Goal: Transaction & Acquisition: Purchase product/service

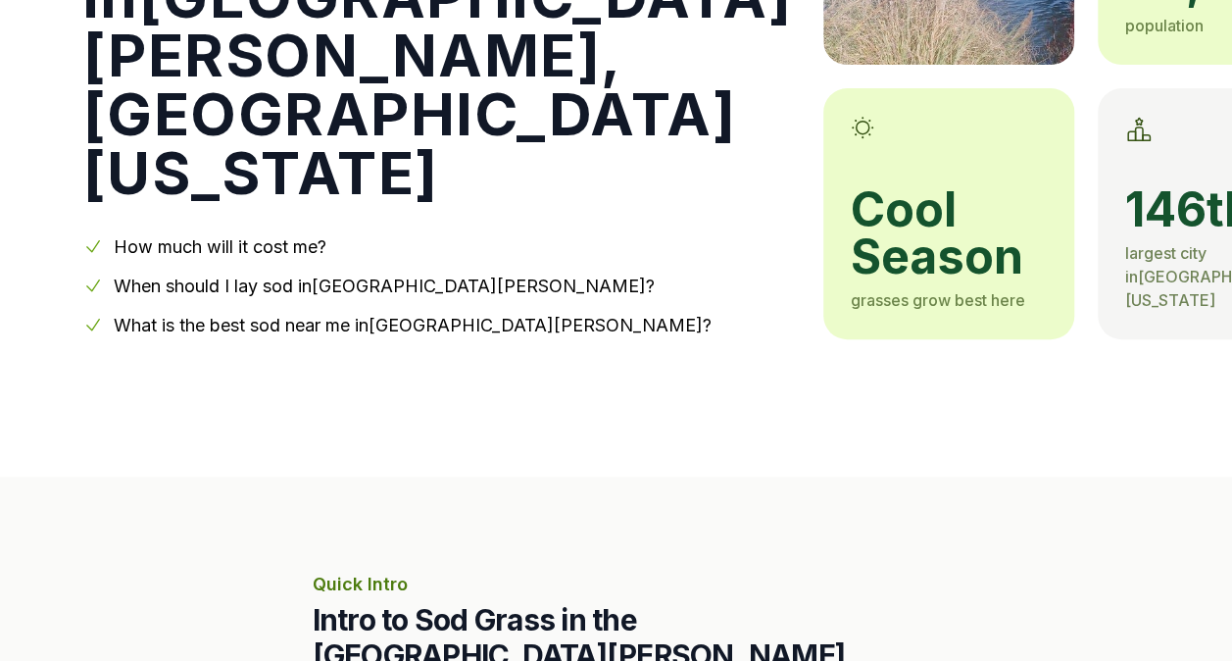
scroll to position [357, 0]
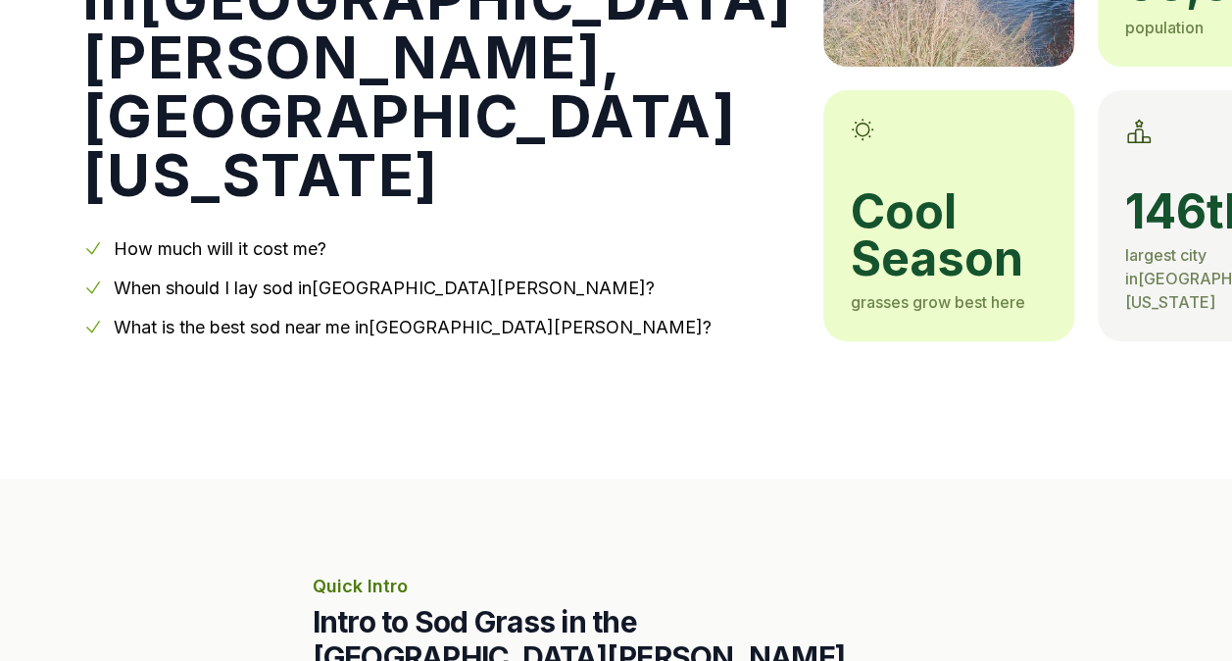
click at [125, 277] on link "When should I lay sod in [GEOGRAPHIC_DATA][PERSON_NAME] ?" at bounding box center [384, 287] width 541 height 21
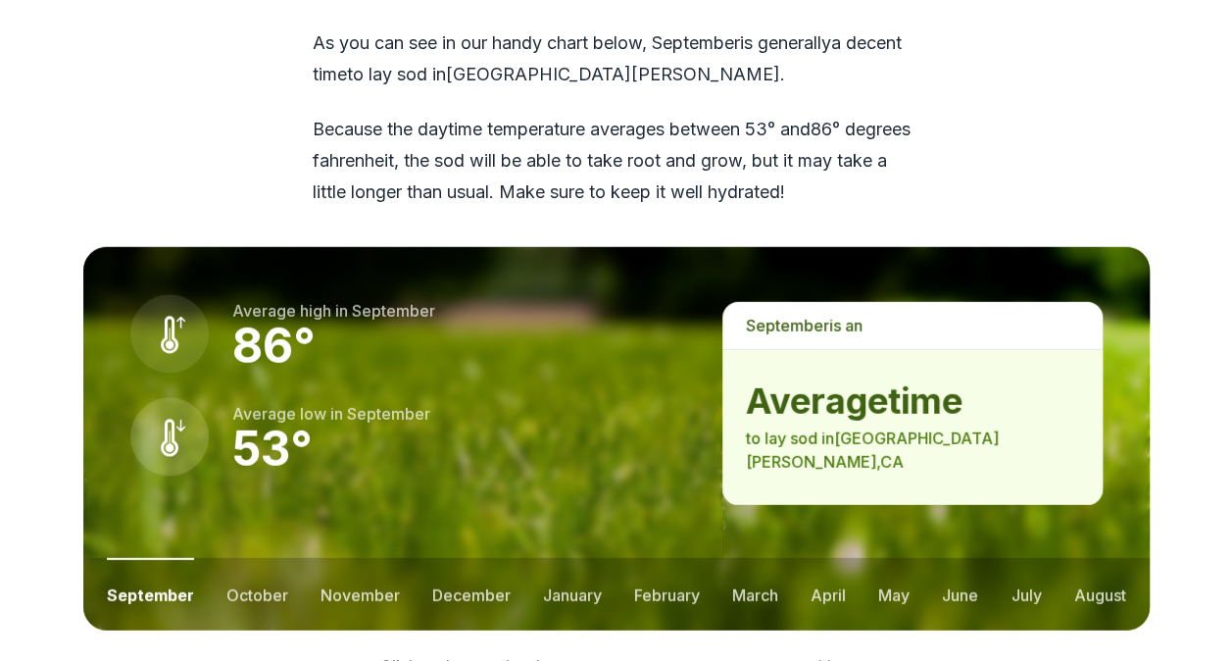
scroll to position [2615, 0]
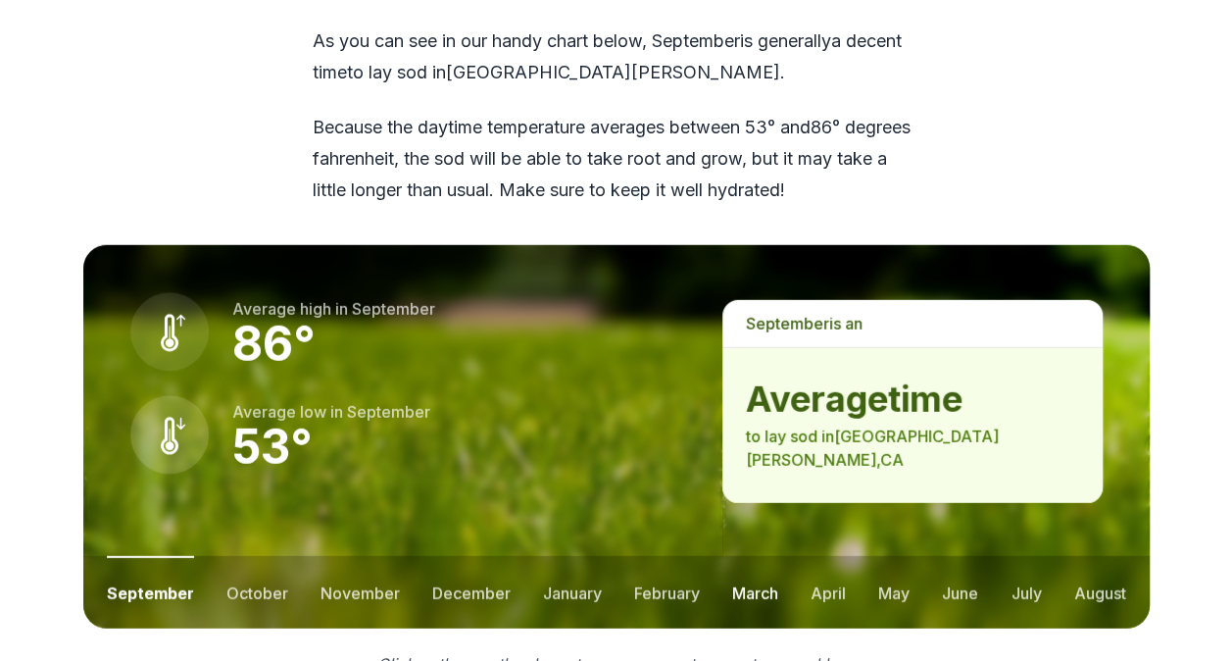
click at [747, 556] on button "march" at bounding box center [755, 592] width 46 height 73
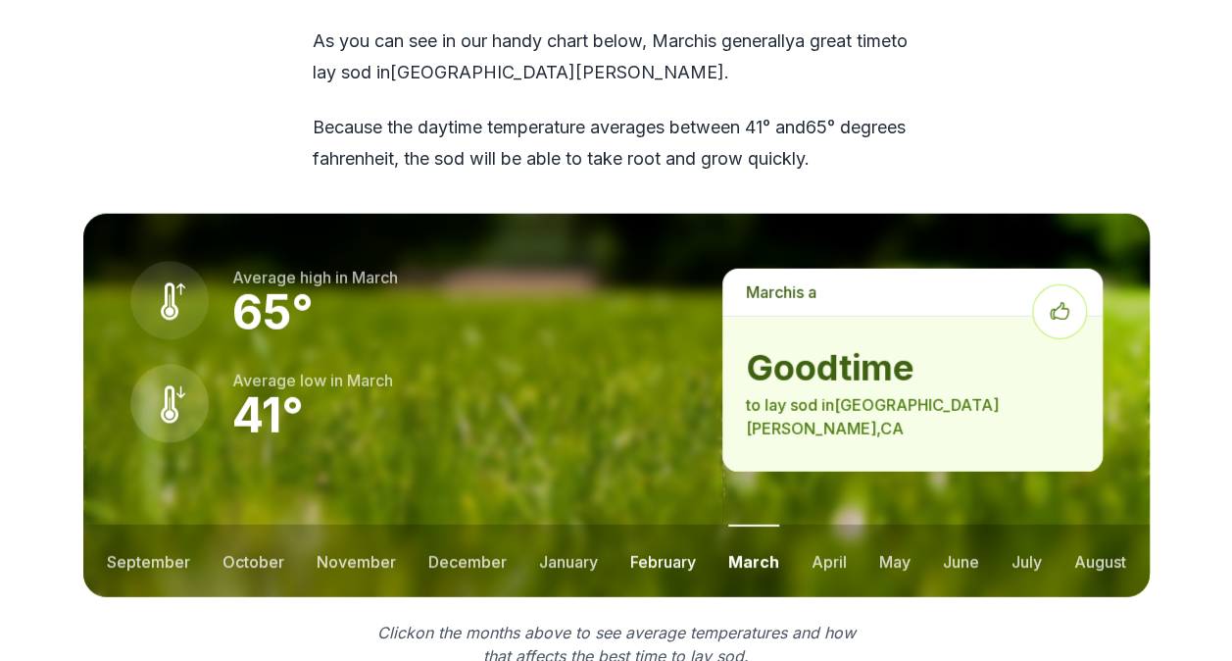
click at [667, 524] on button "february" at bounding box center [663, 560] width 66 height 73
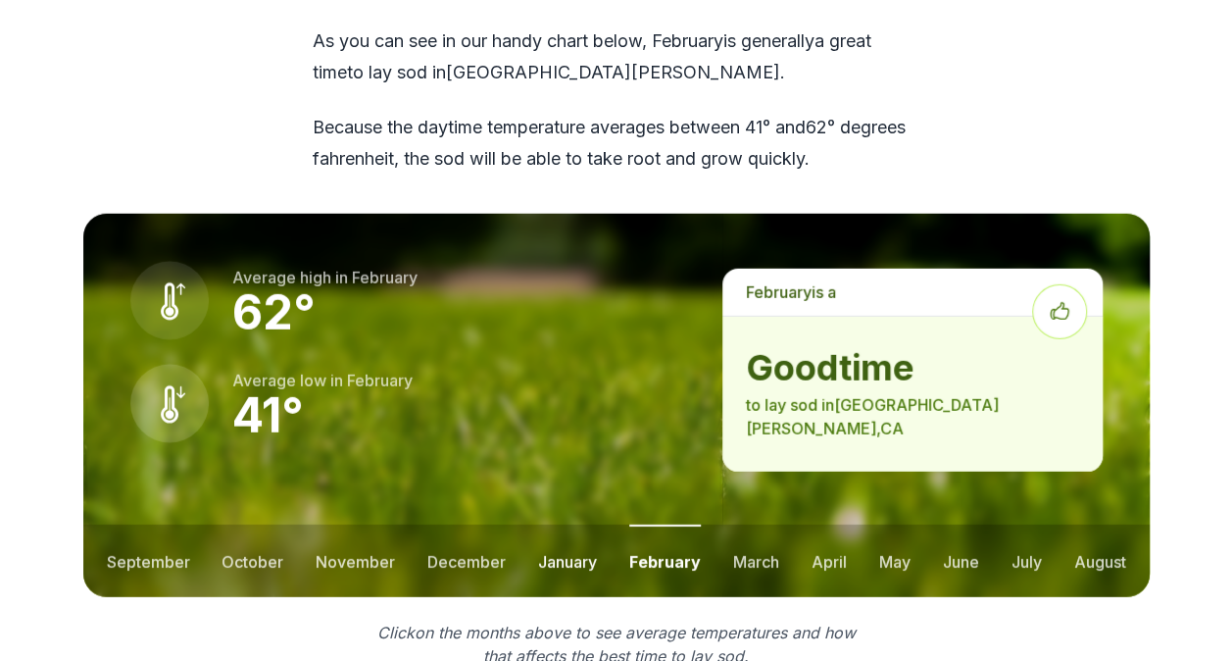
click at [559, 524] on button "january" at bounding box center [567, 560] width 59 height 73
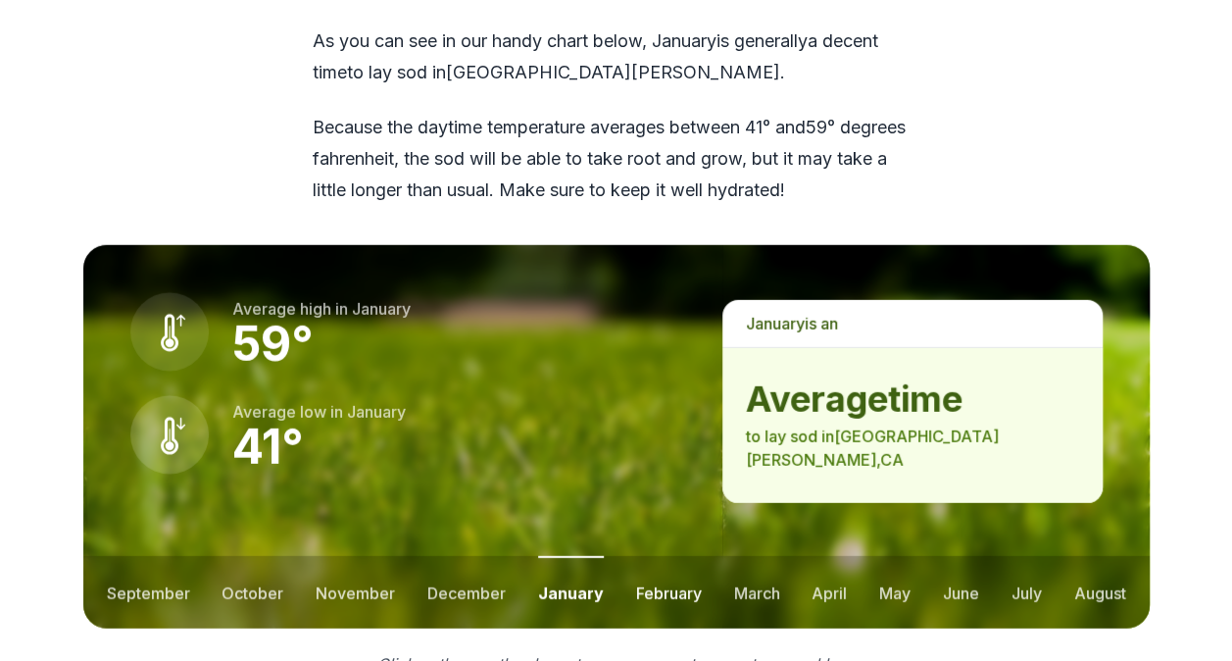
click at [676, 556] on button "february" at bounding box center [669, 592] width 66 height 73
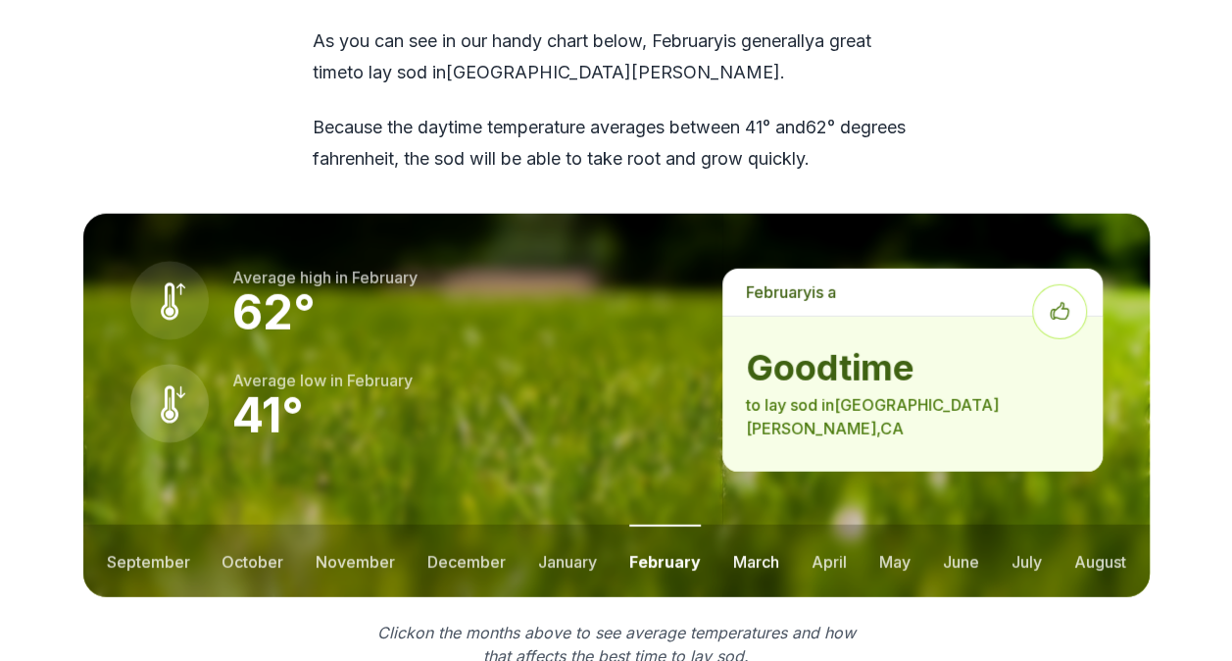
click at [756, 524] on button "march" at bounding box center [756, 560] width 46 height 73
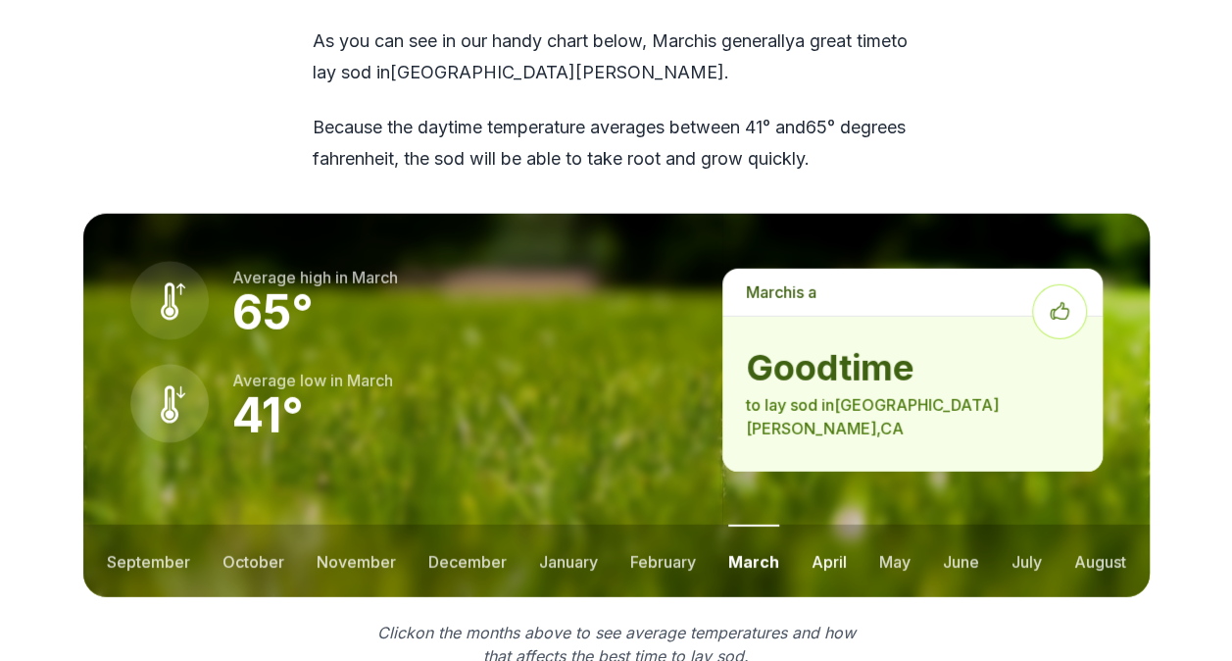
click at [834, 524] on button "april" at bounding box center [828, 560] width 35 height 73
click at [893, 524] on button "may" at bounding box center [892, 560] width 31 height 73
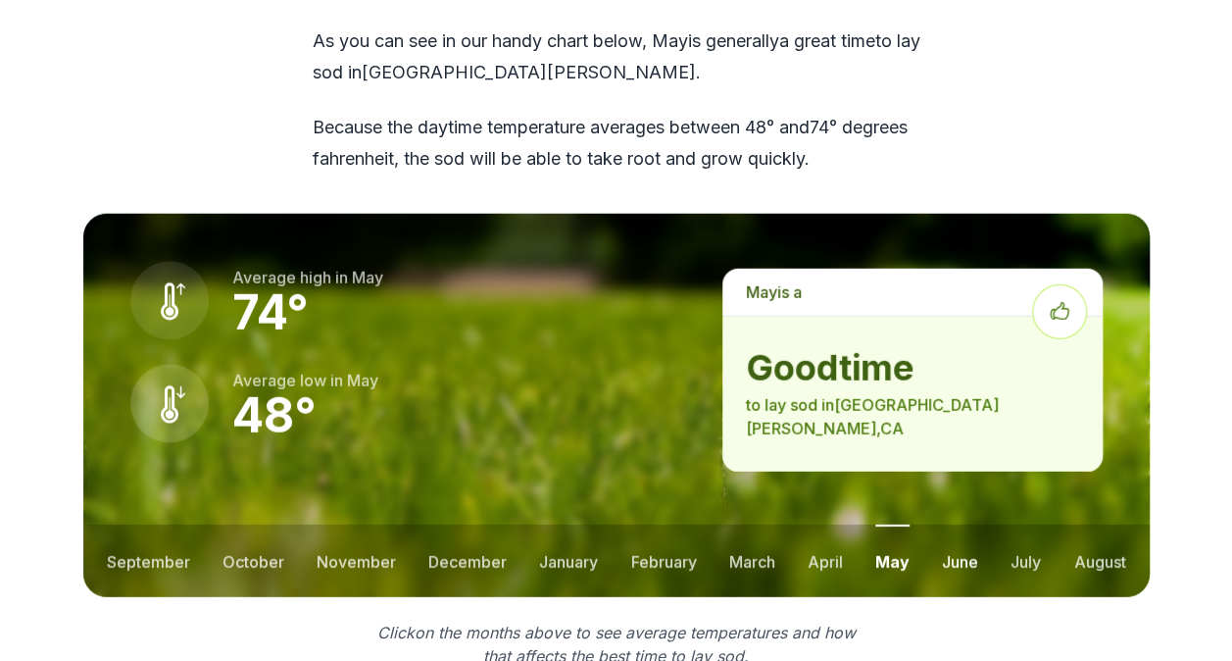
click at [965, 524] on button "june" at bounding box center [960, 560] width 36 height 73
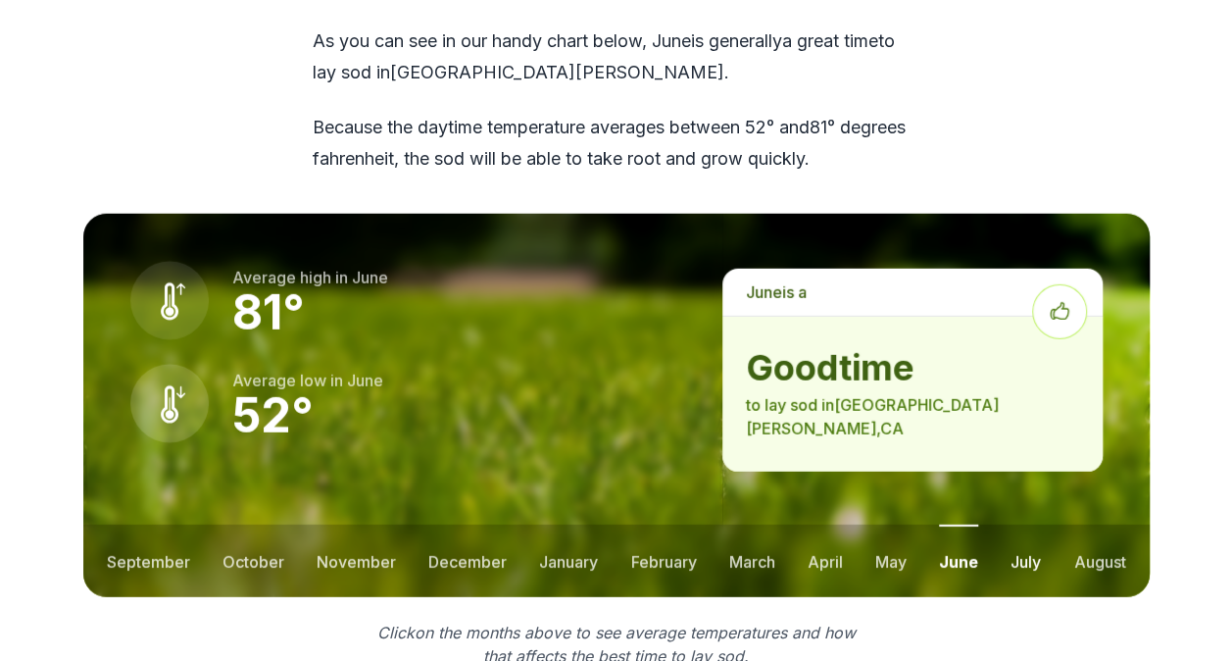
click at [1023, 524] on button "july" at bounding box center [1025, 560] width 30 height 73
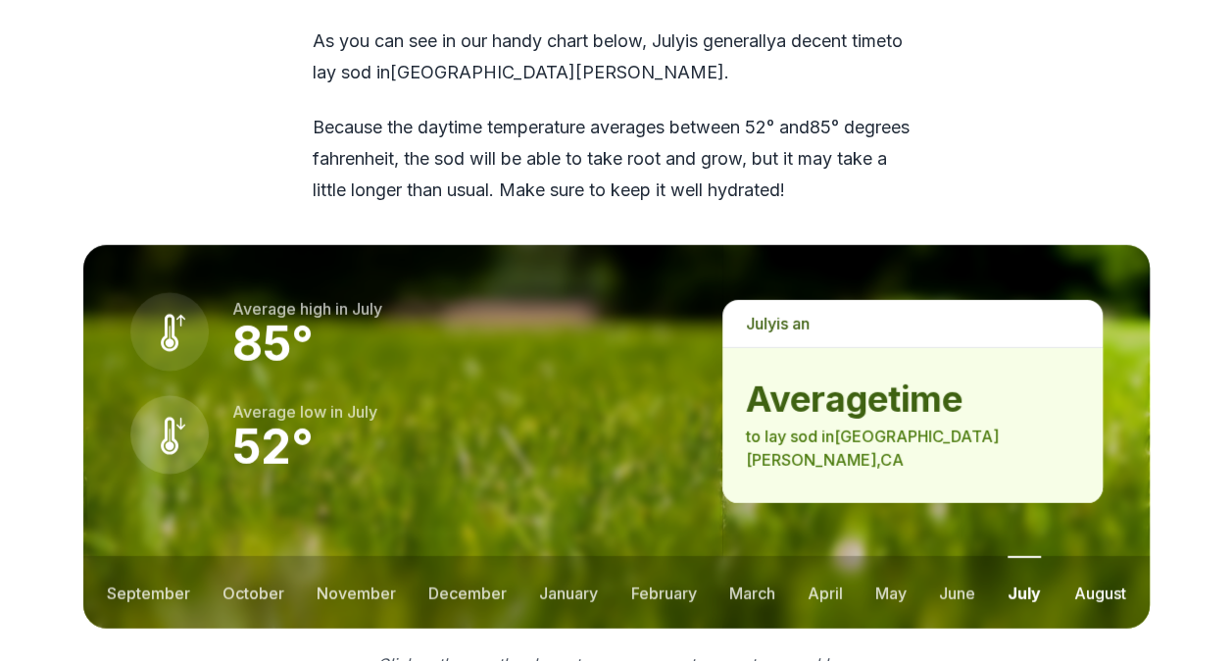
click at [1107, 556] on button "august" at bounding box center [1099, 592] width 52 height 73
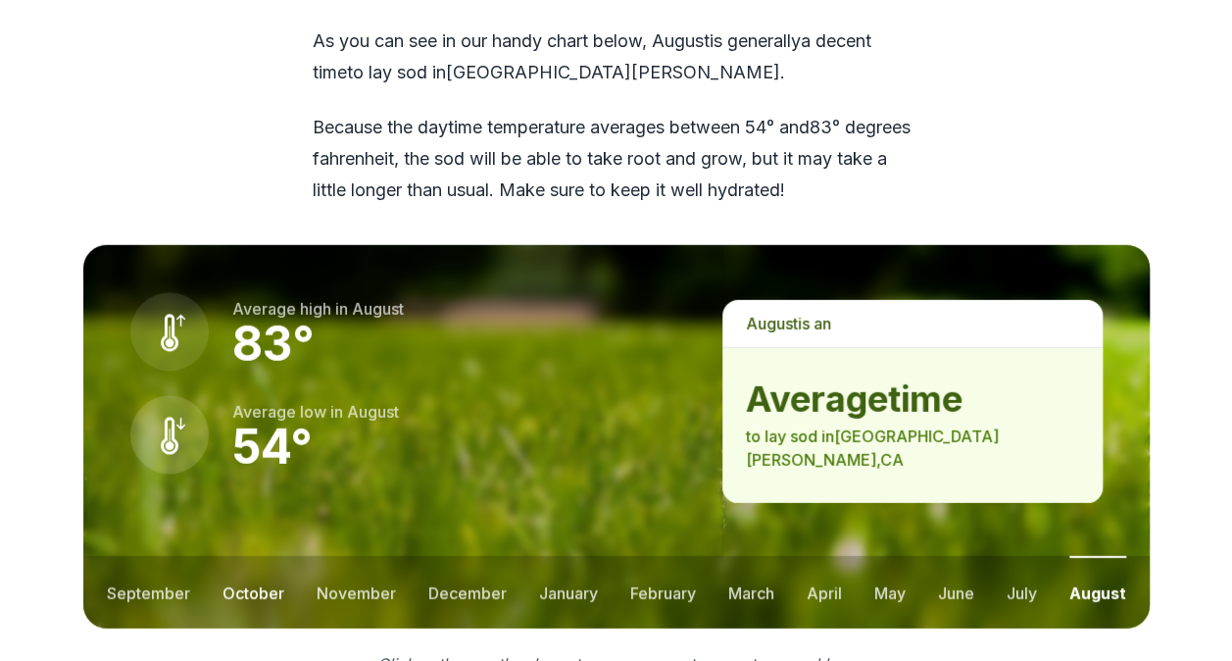
click at [241, 556] on button "october" at bounding box center [253, 592] width 62 height 73
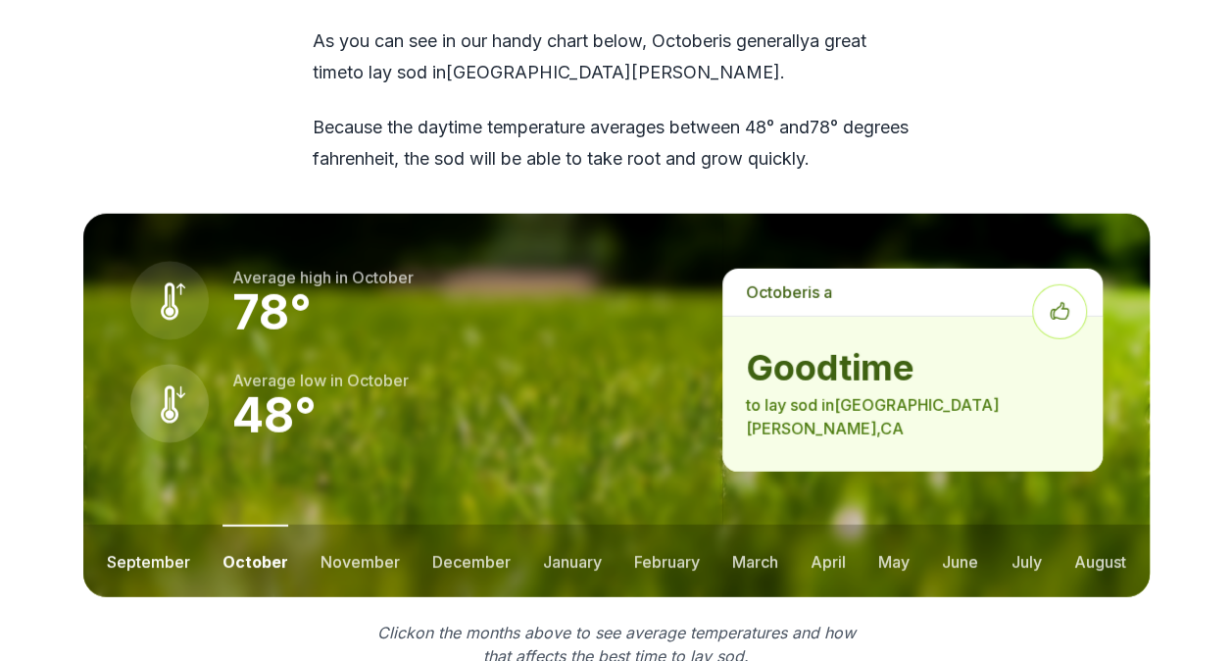
click at [138, 524] on button "september" at bounding box center [148, 560] width 83 height 73
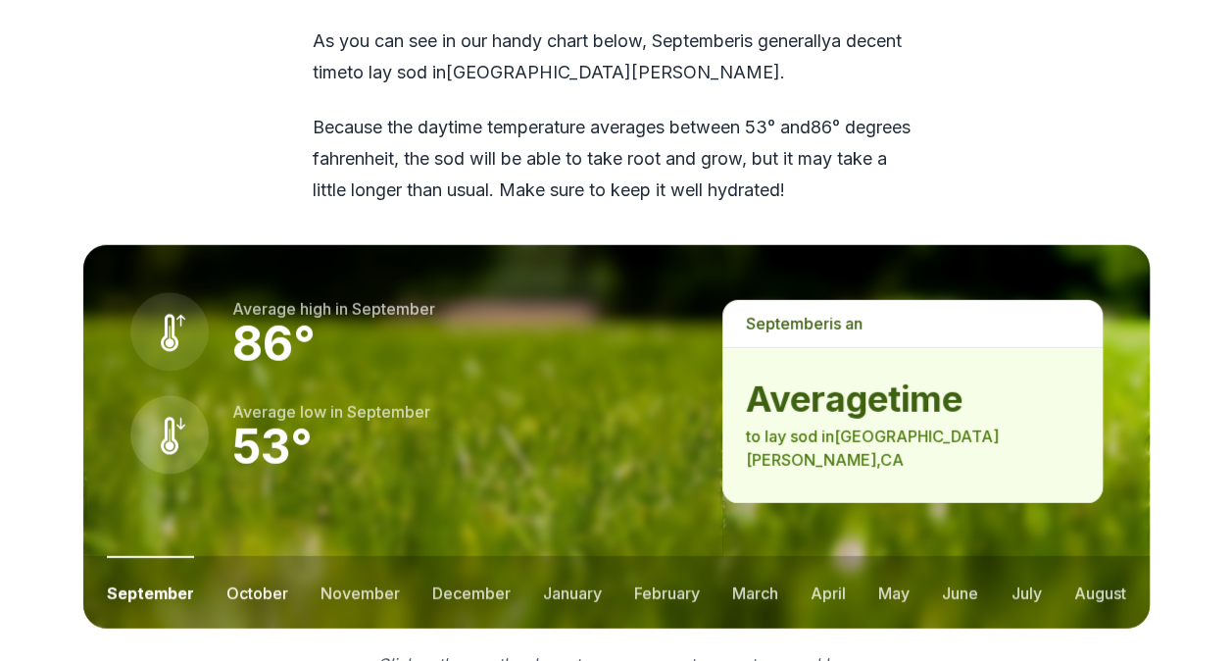
click at [253, 556] on button "october" at bounding box center [257, 592] width 62 height 73
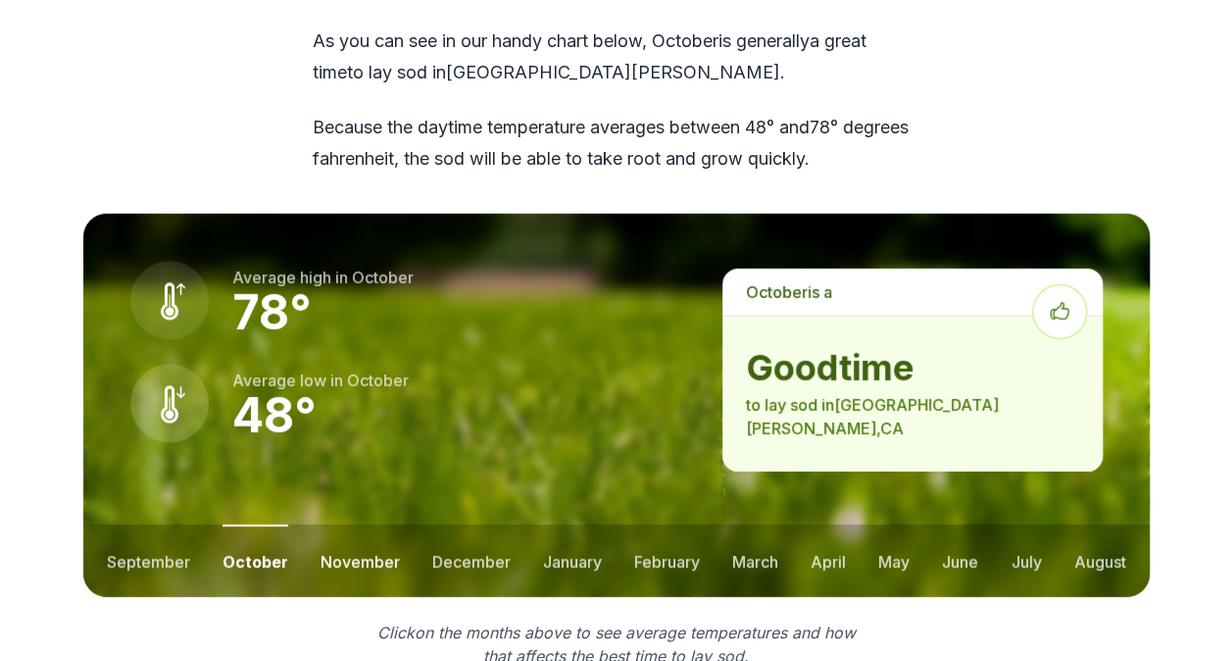
click at [345, 524] on button "november" at bounding box center [359, 560] width 79 height 73
click at [445, 524] on button "december" at bounding box center [469, 560] width 78 height 73
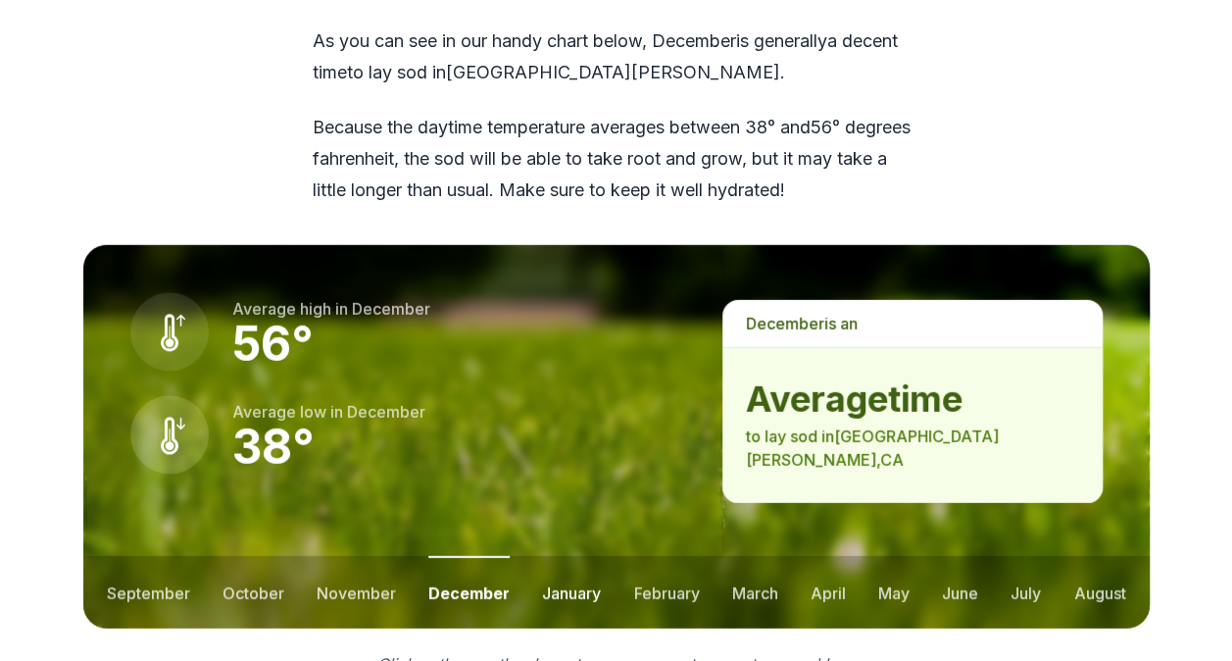
click at [557, 556] on button "january" at bounding box center [571, 592] width 59 height 73
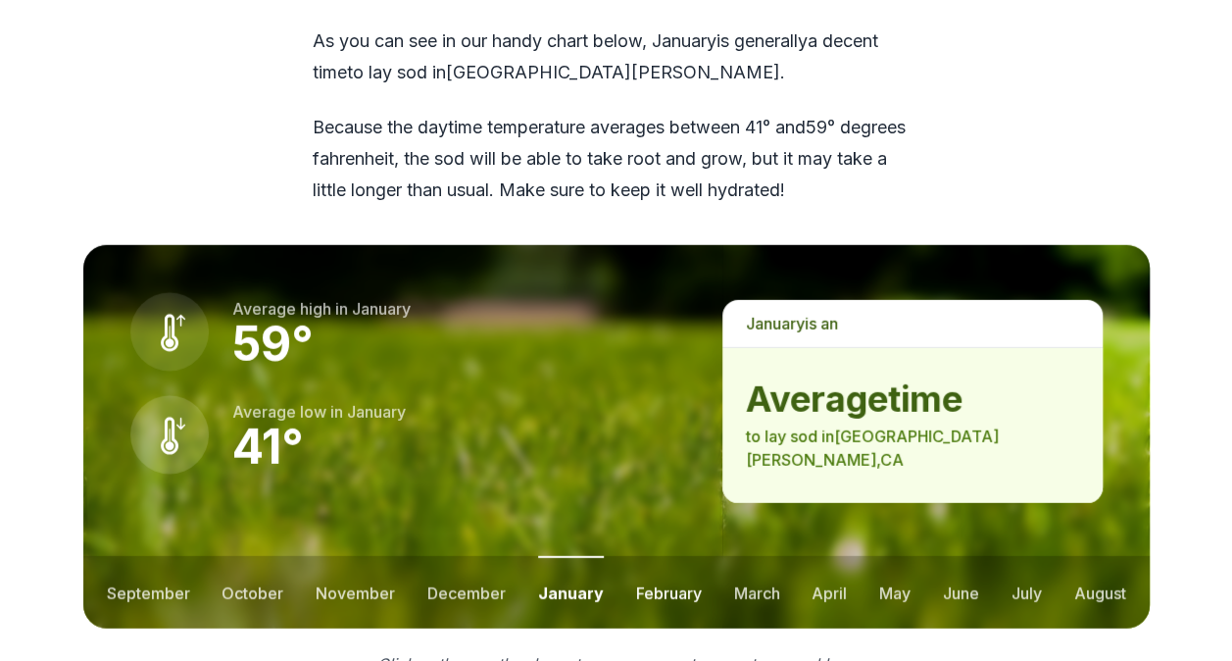
click at [660, 556] on button "february" at bounding box center [669, 592] width 66 height 73
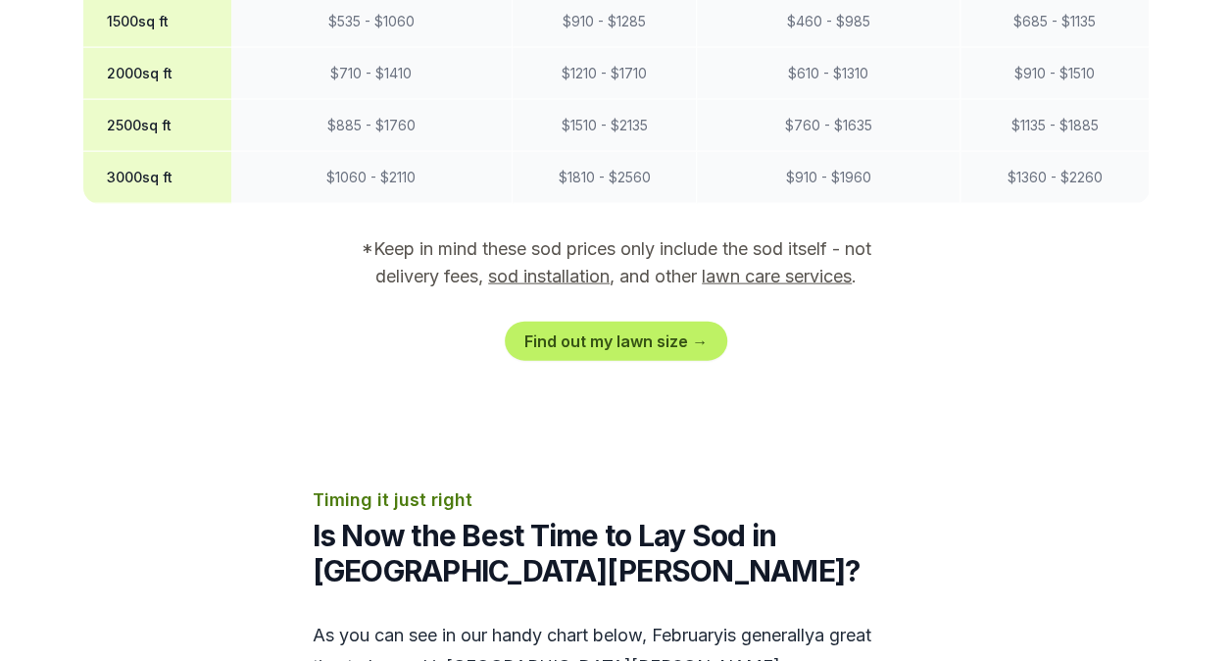
scroll to position [2017, 0]
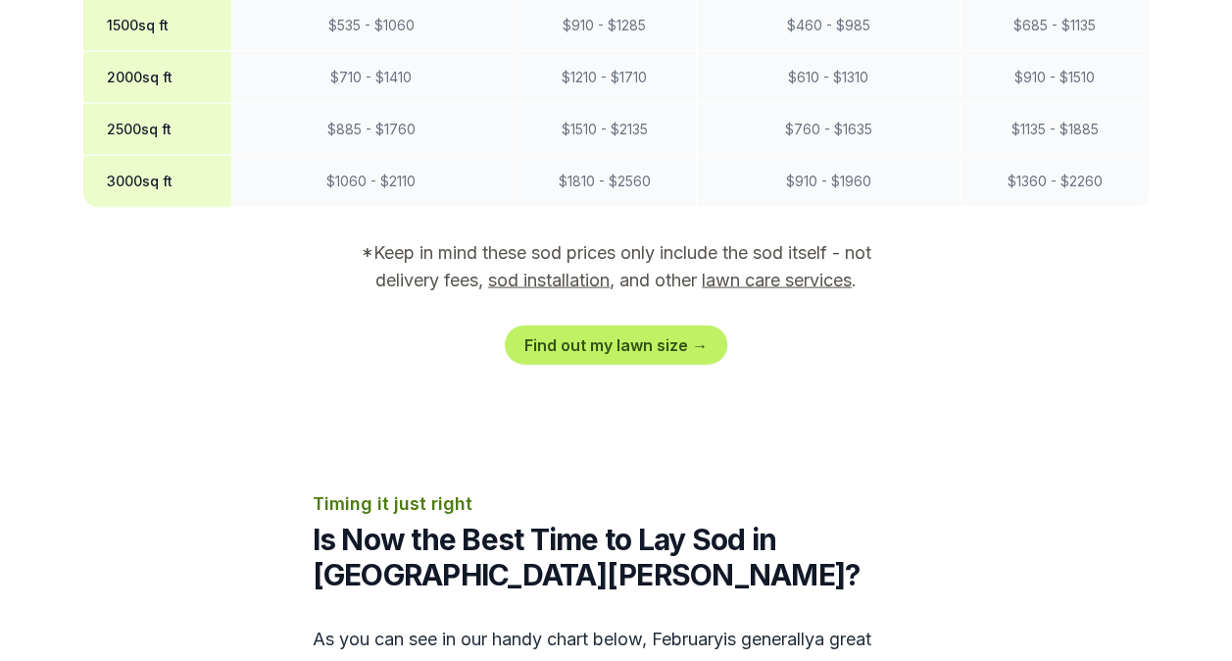
click at [787, 270] on link "lawn care services" at bounding box center [777, 280] width 150 height 21
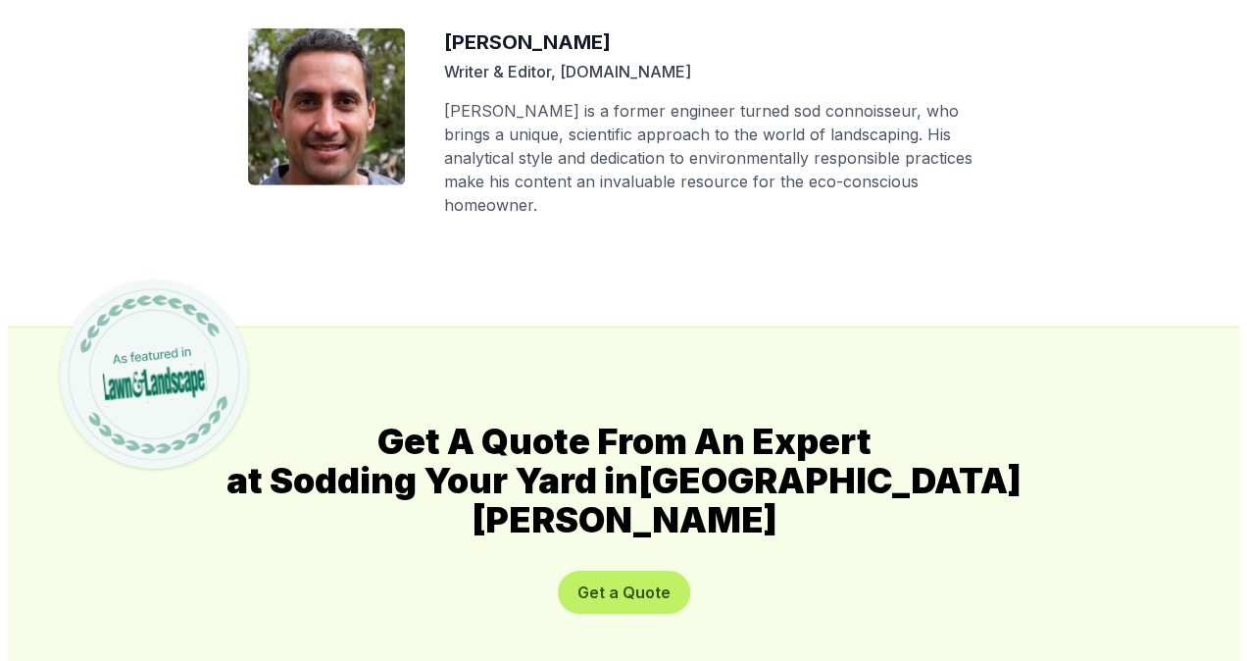
scroll to position [10406, 0]
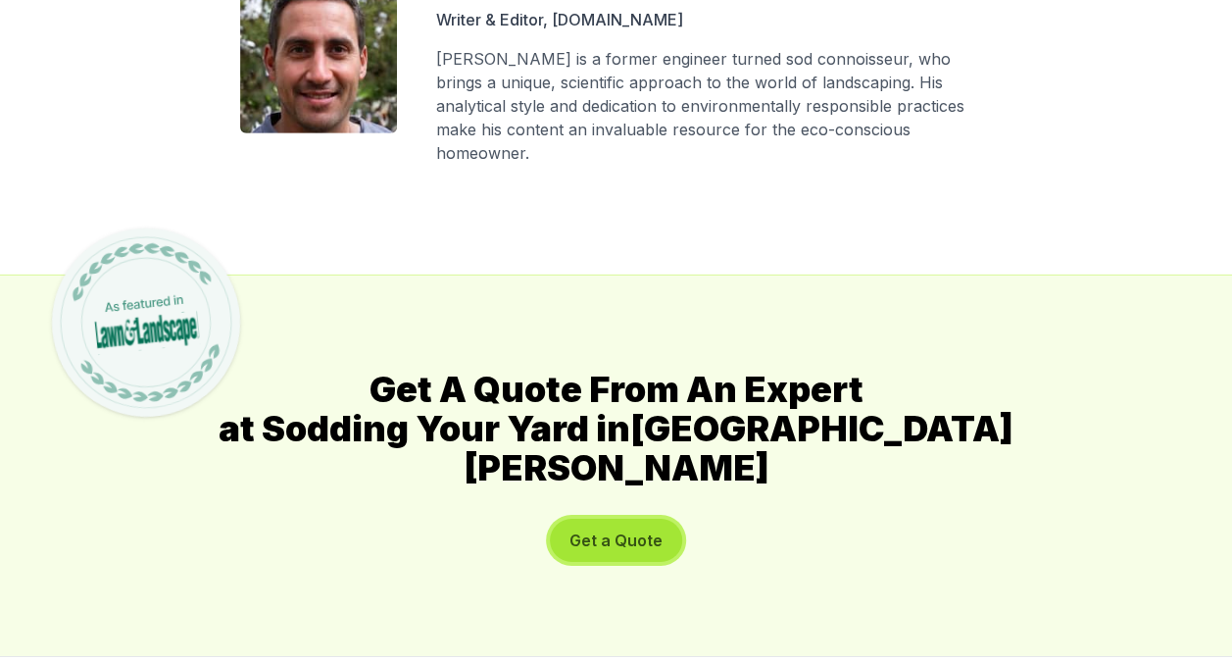
click at [631, 518] on button "Get a Quote" at bounding box center [616, 539] width 132 height 43
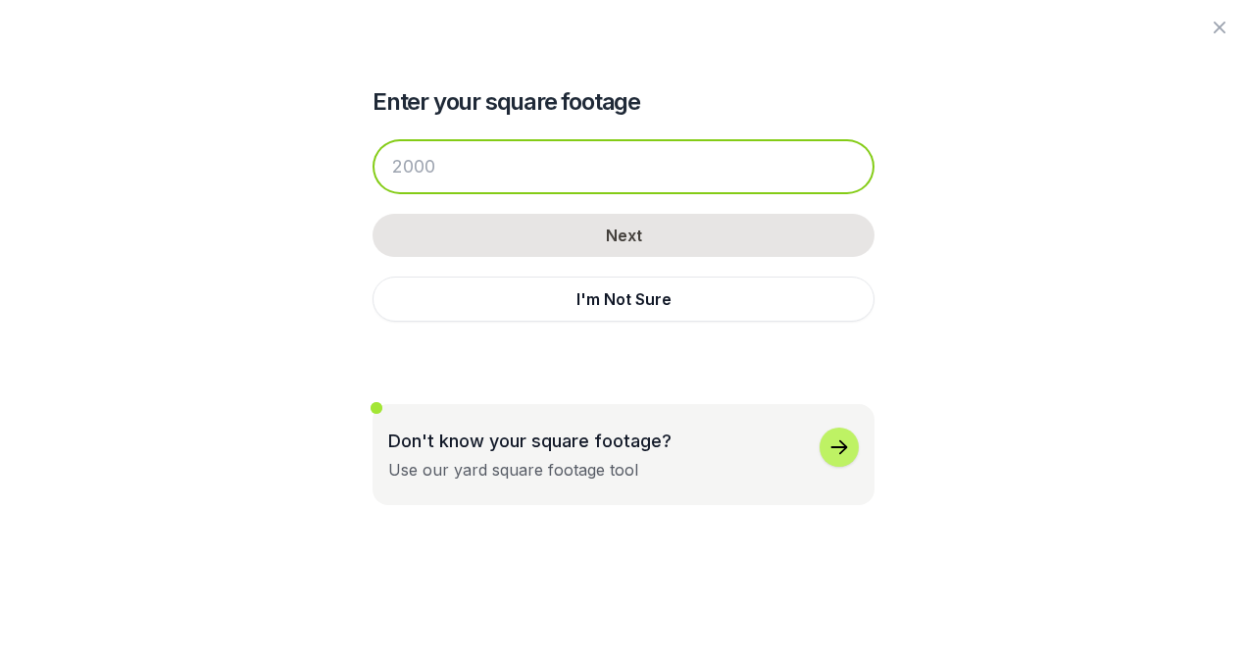
click at [406, 174] on input "number" at bounding box center [623, 166] width 502 height 55
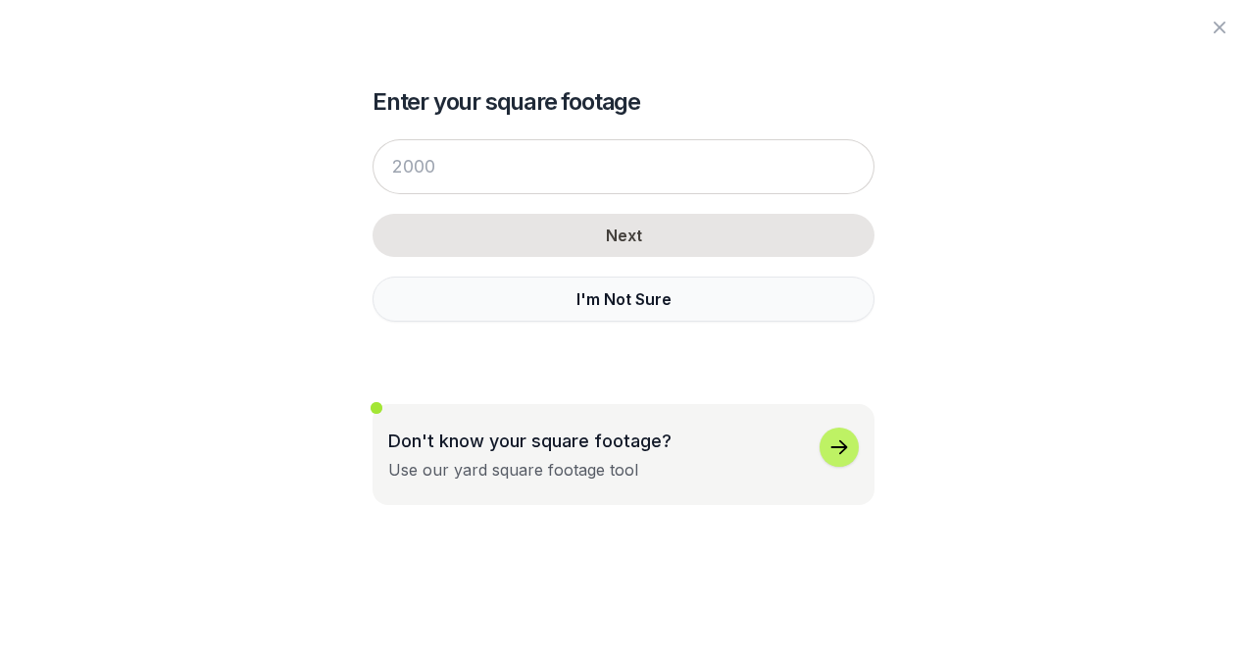
click at [658, 307] on button "I'm Not Sure" at bounding box center [623, 298] width 502 height 45
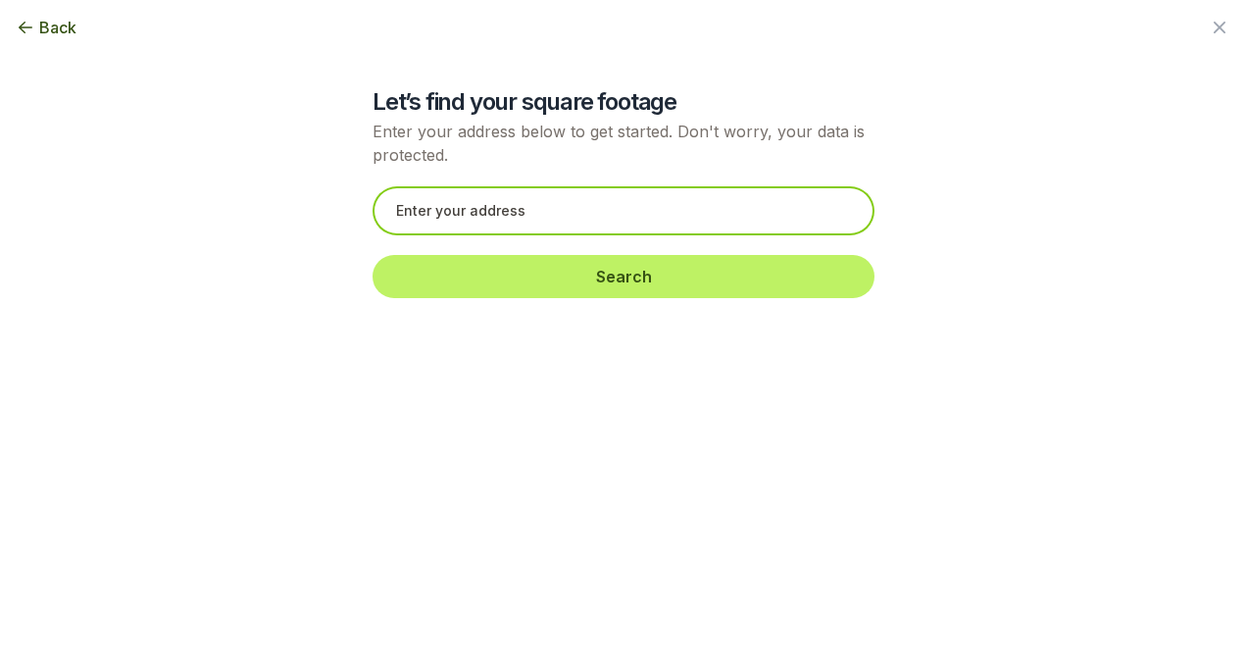
click at [704, 213] on input "text" at bounding box center [623, 210] width 502 height 49
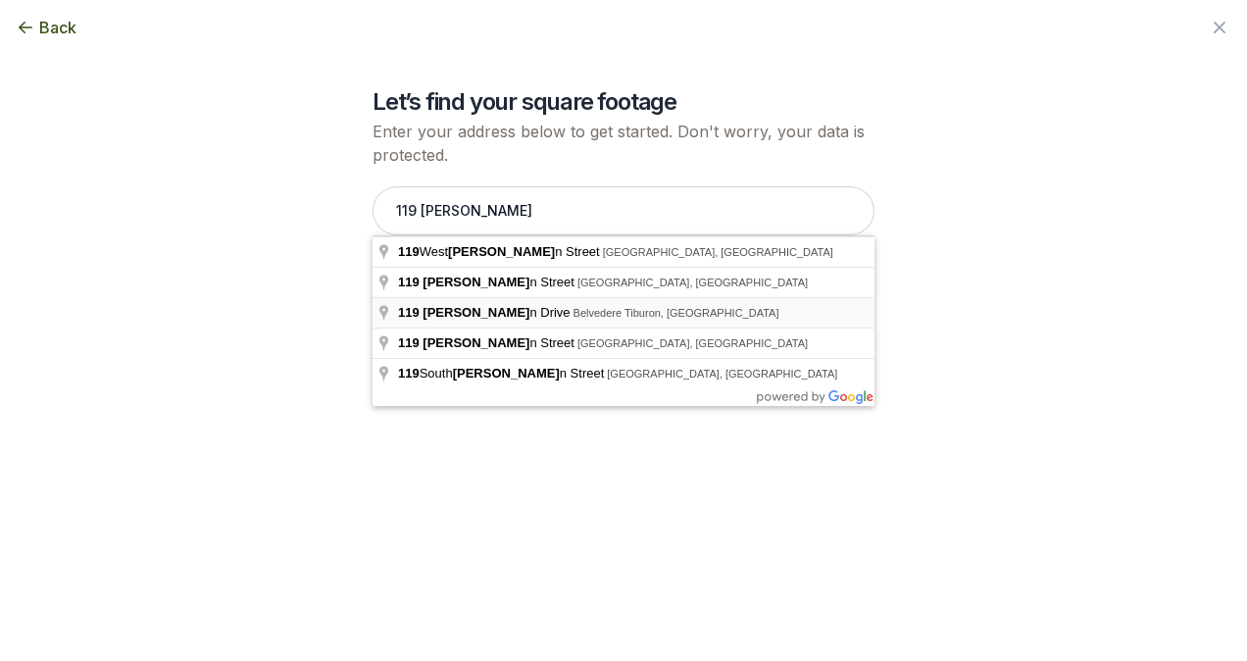
type input "[STREET_ADDRESS]"
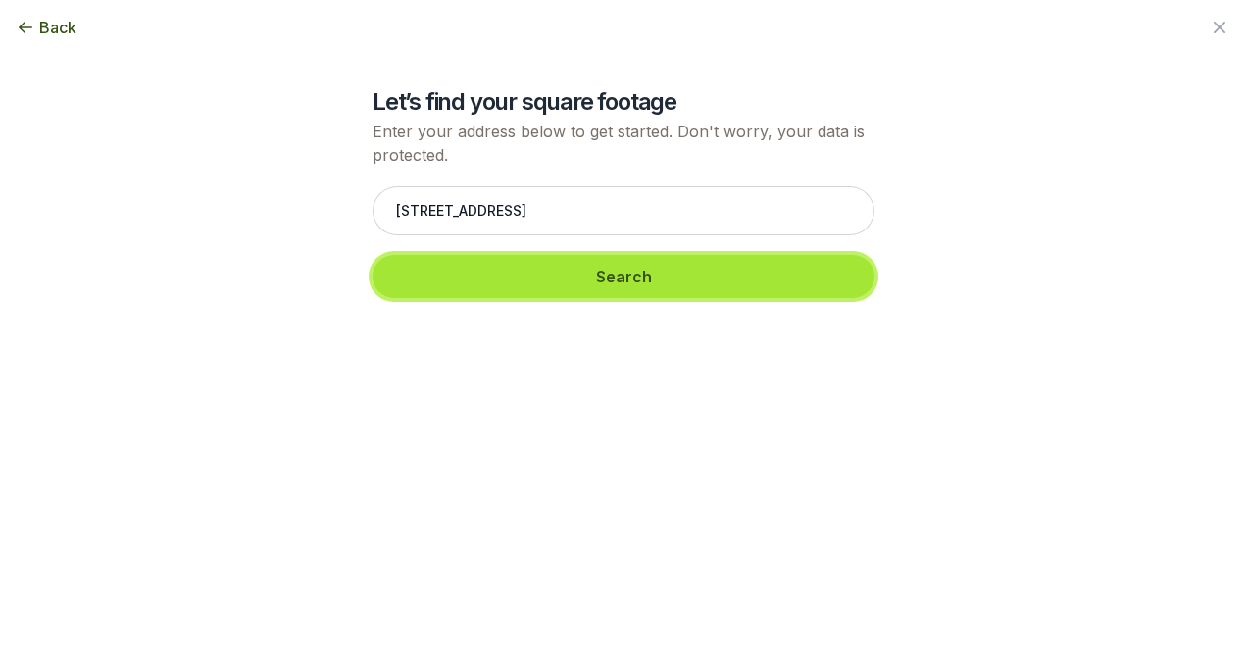
click at [682, 286] on button "Search" at bounding box center [623, 276] width 502 height 43
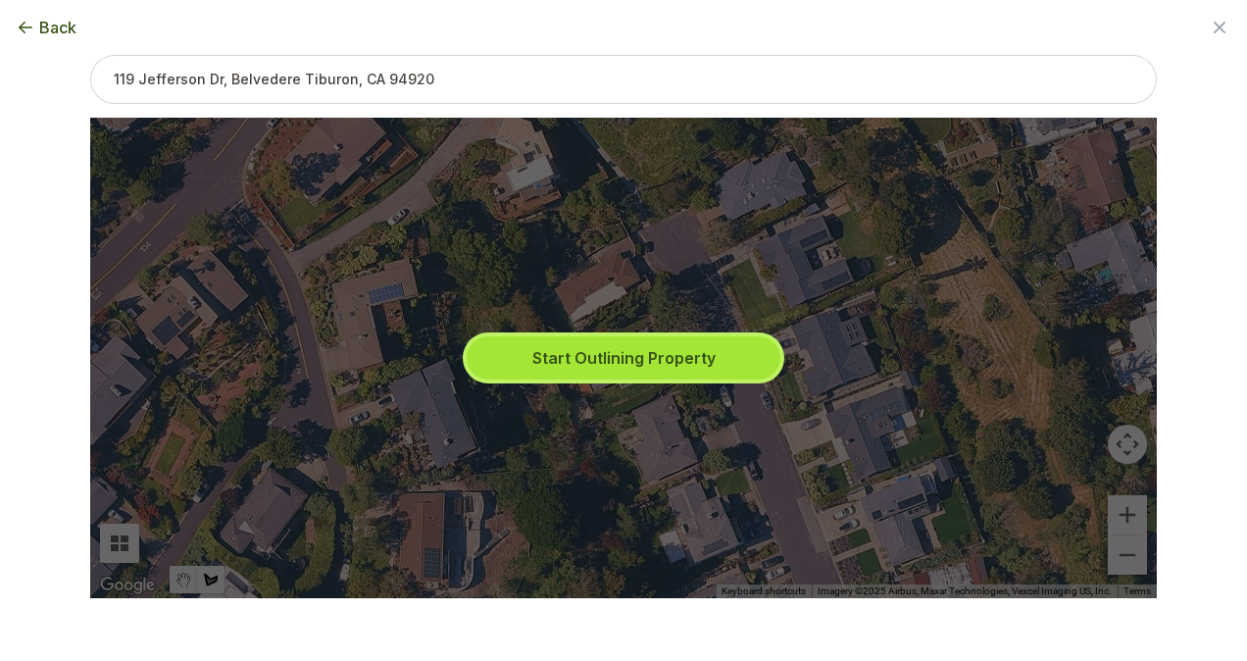
click at [514, 367] on button "Start Outlining Property" at bounding box center [623, 357] width 314 height 43
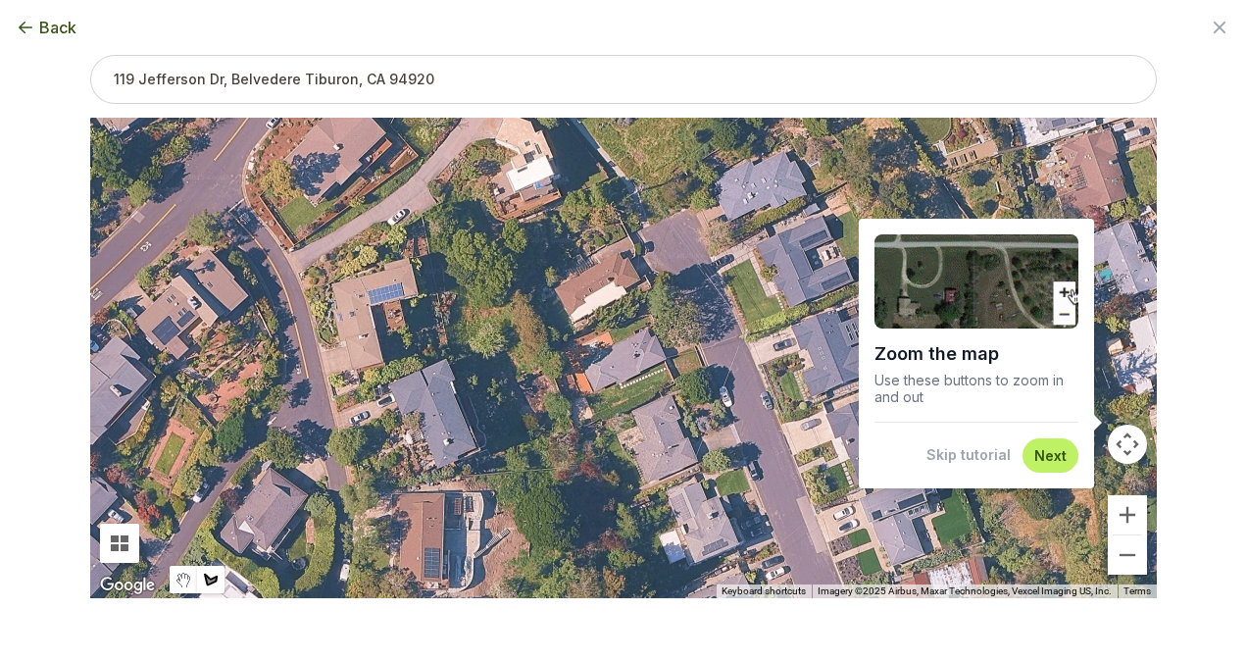
click at [613, 378] on div at bounding box center [623, 358] width 1066 height 480
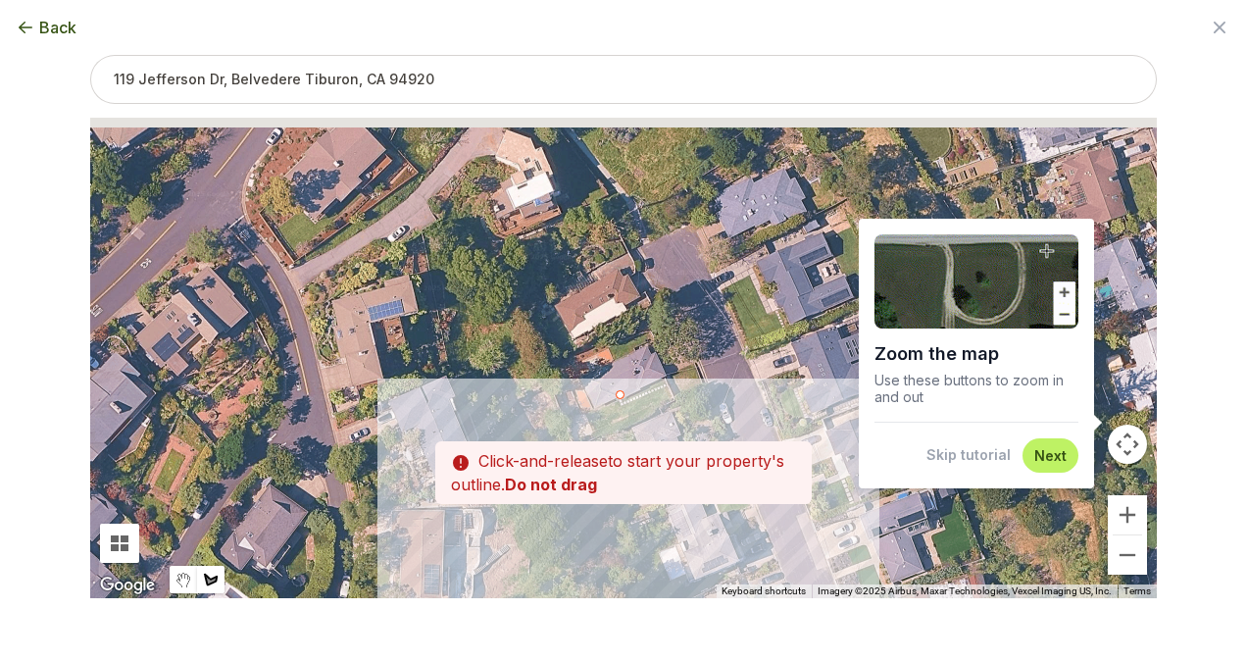
drag, startPoint x: 587, startPoint y: 394, endPoint x: 587, endPoint y: 413, distance: 18.6
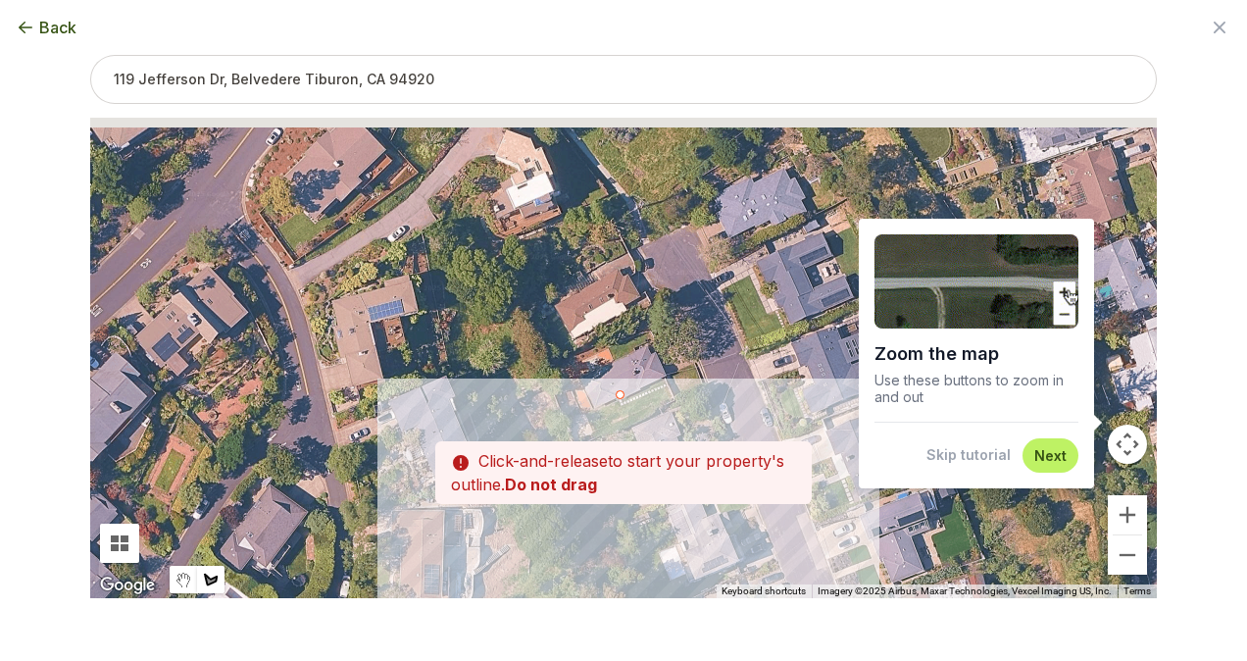
click at [587, 413] on div at bounding box center [623, 358] width 1066 height 480
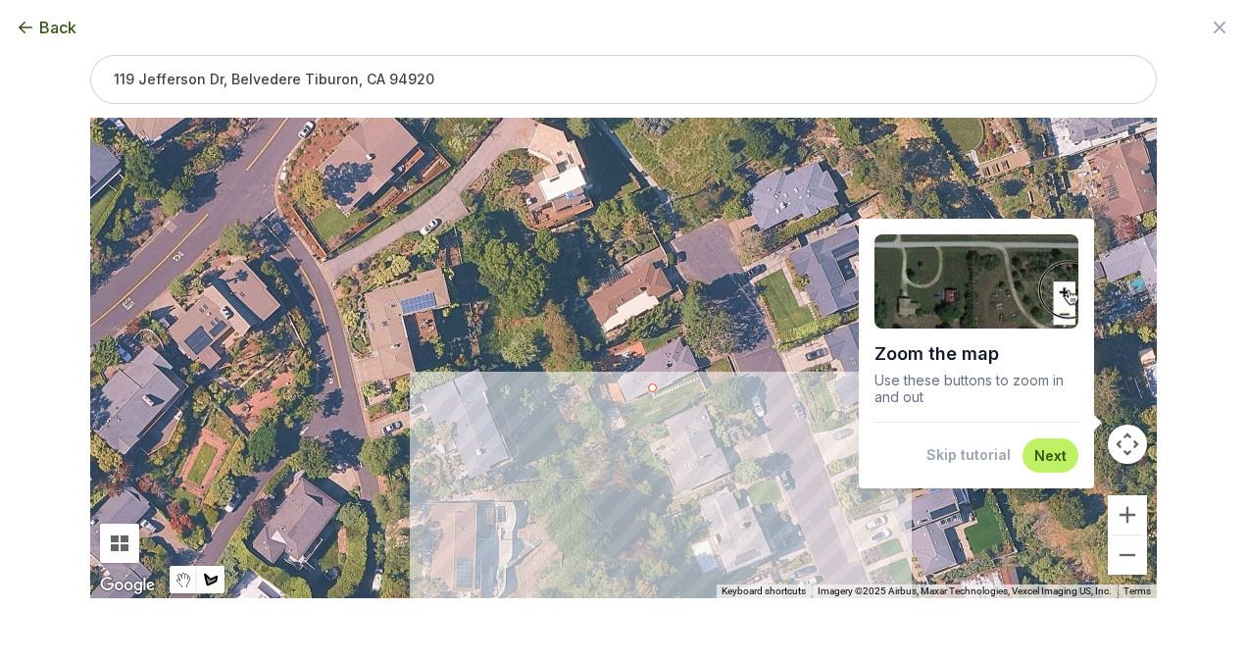
click at [1042, 458] on button "Next" at bounding box center [1050, 455] width 32 height 19
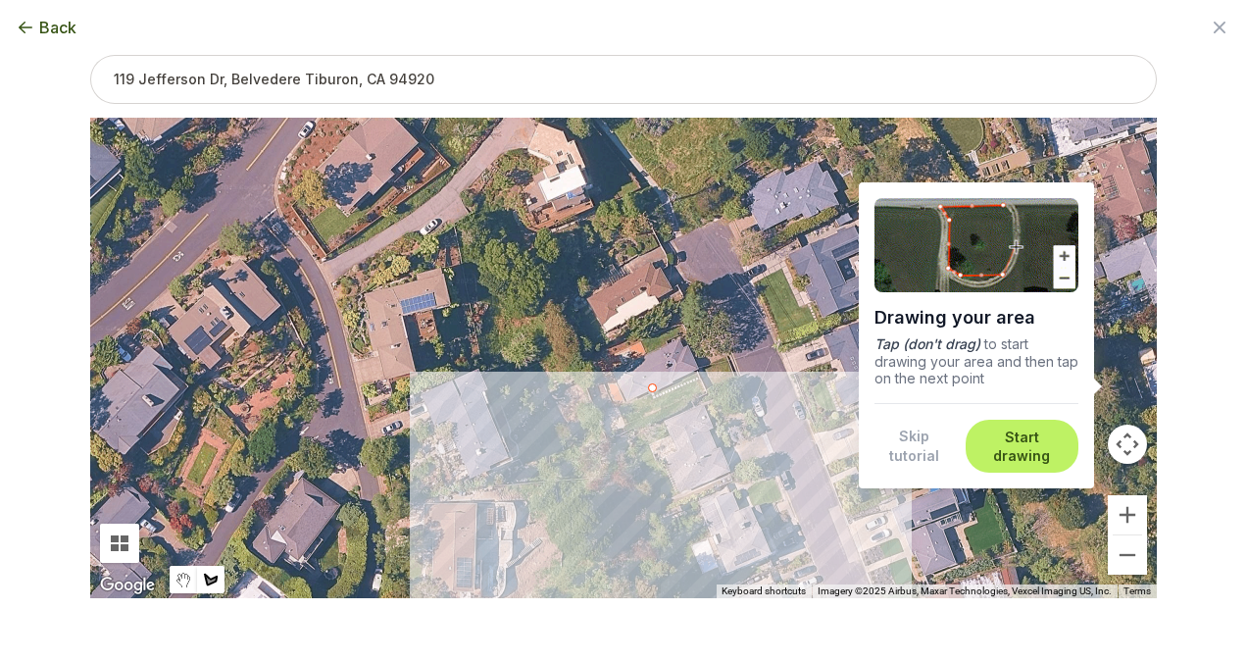
click at [896, 456] on button "Skip tutorial" at bounding box center [913, 445] width 79 height 39
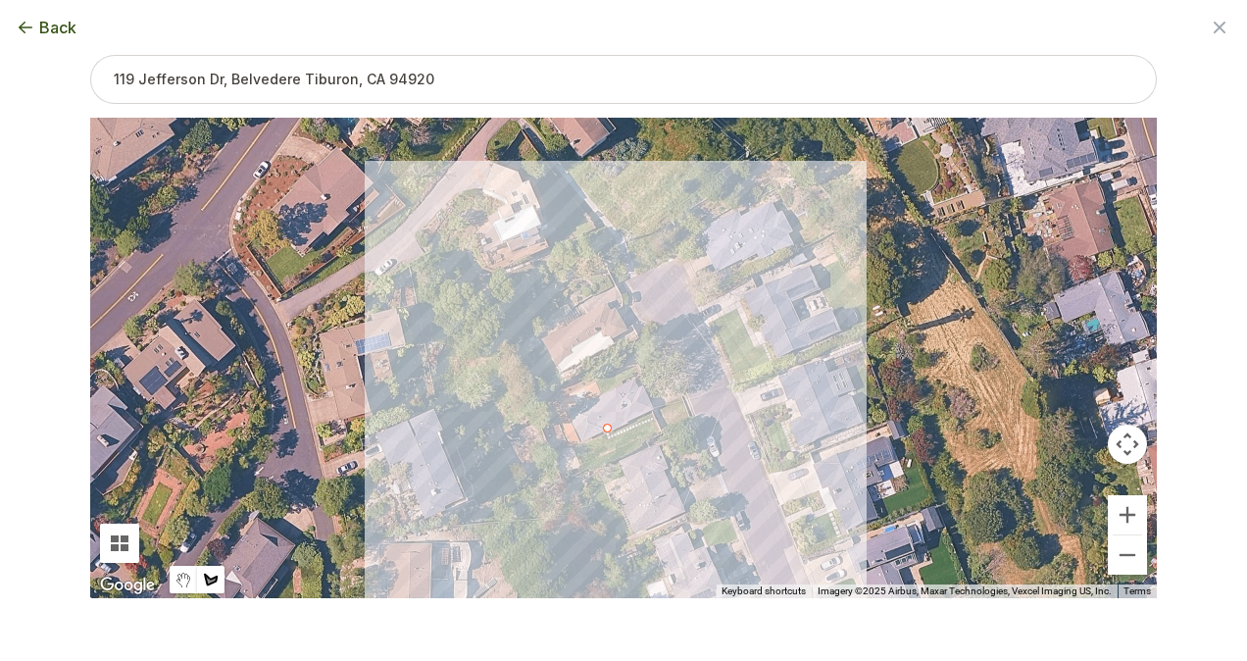
click at [619, 418] on div at bounding box center [623, 358] width 1066 height 480
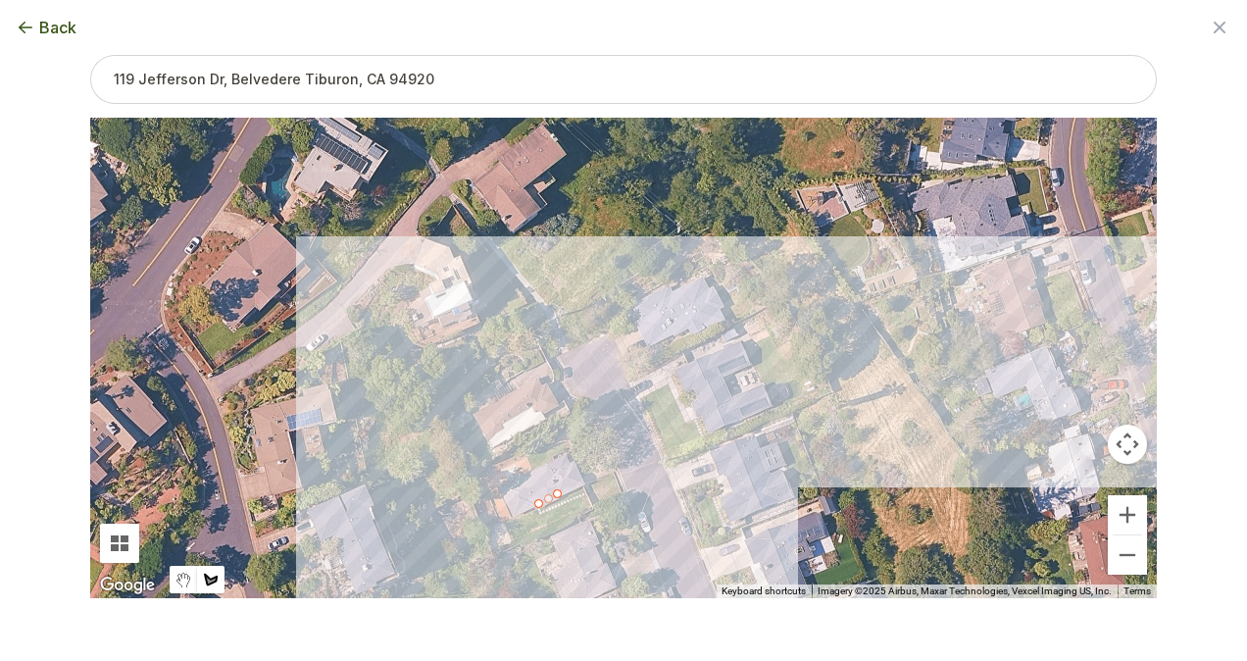
scroll to position [33, 0]
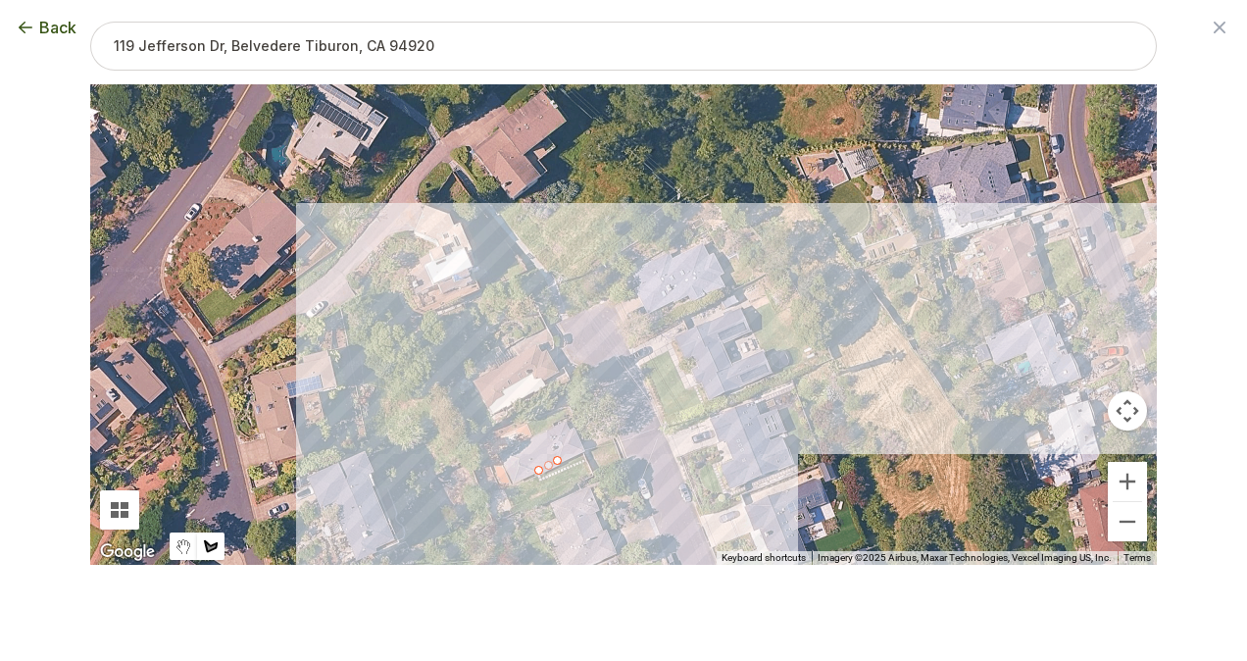
click at [13, 15] on div "Back" at bounding box center [623, 27] width 1247 height 55
click at [25, 27] on icon "button" at bounding box center [26, 28] width 14 height 12
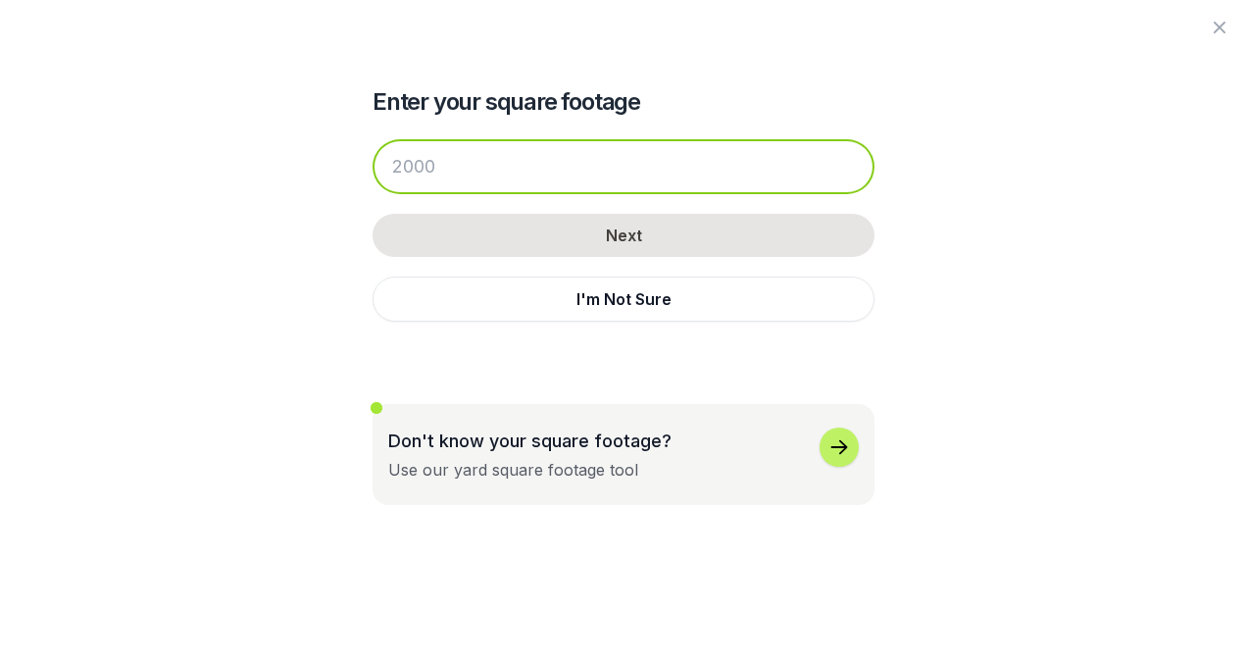
click at [396, 174] on input "number" at bounding box center [623, 166] width 502 height 55
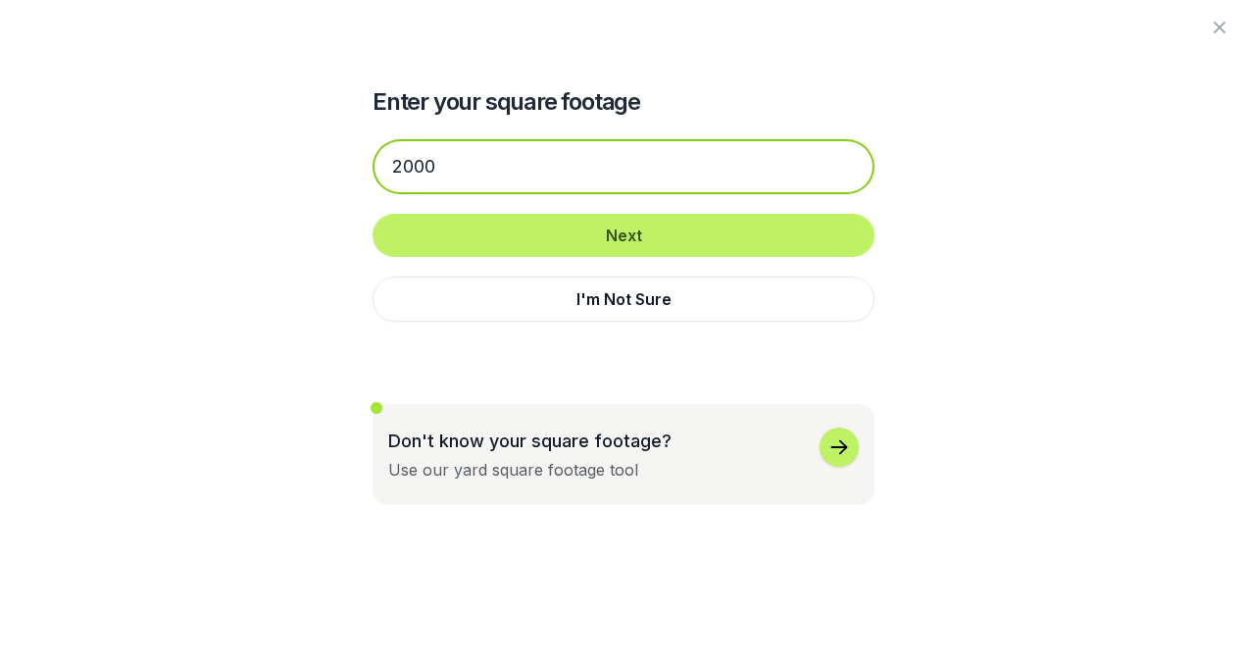
type input "2000"
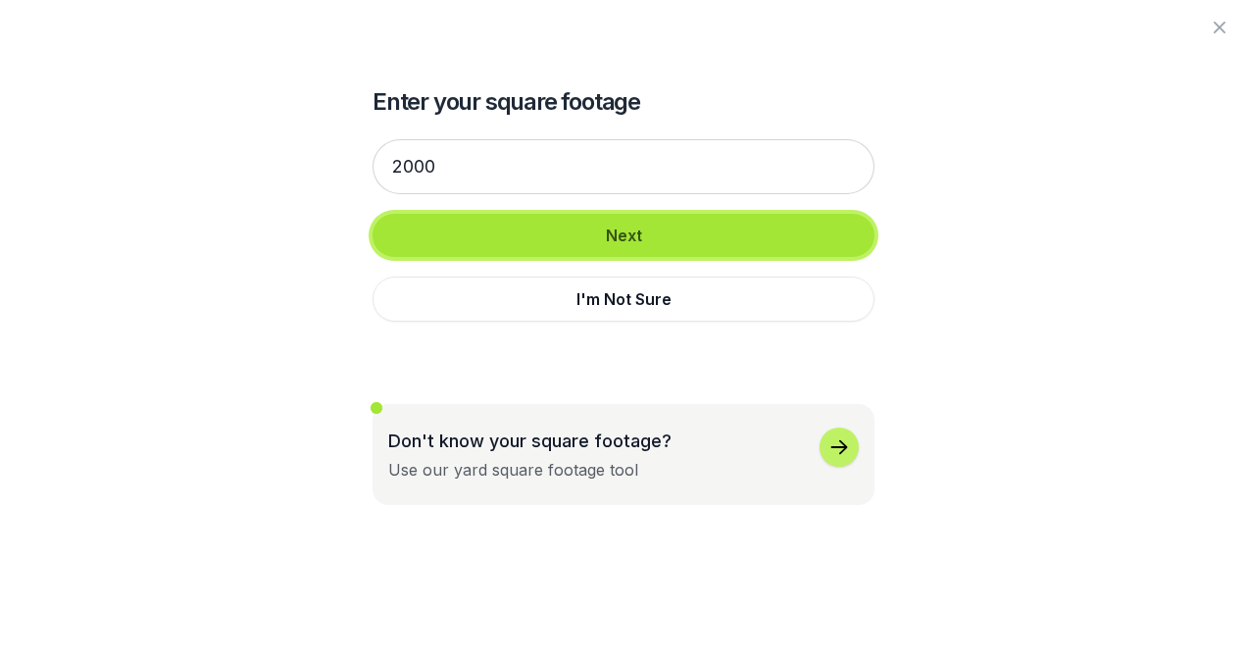
click at [737, 234] on button "Next" at bounding box center [623, 235] width 502 height 43
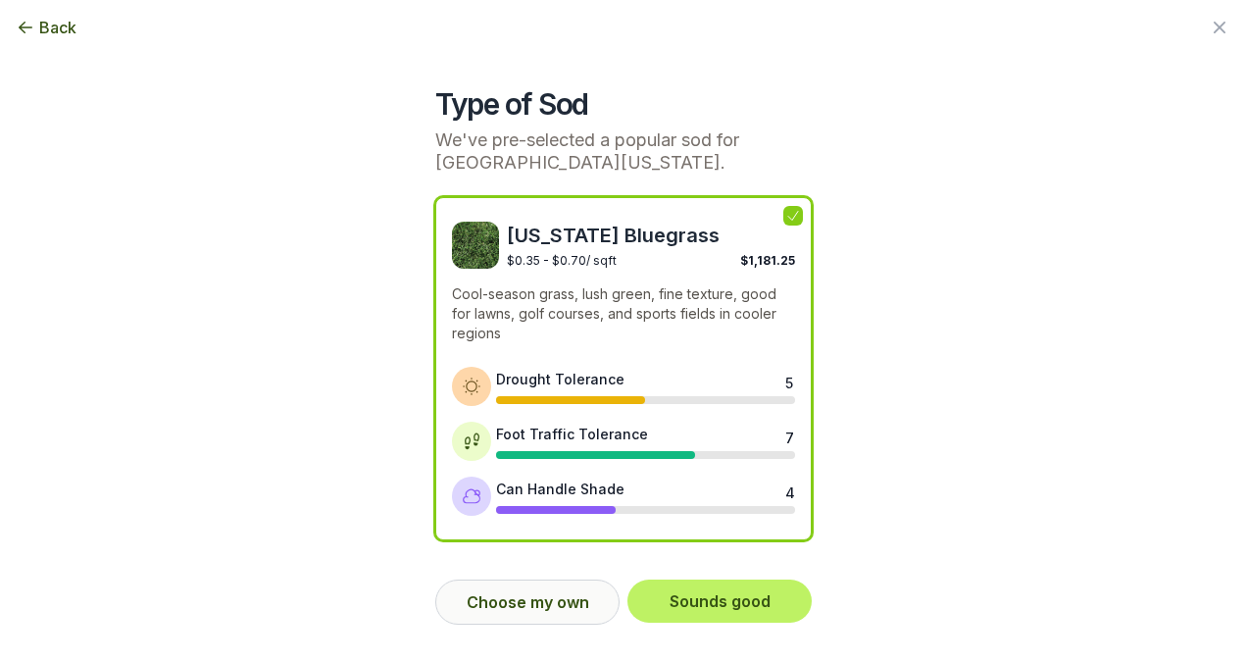
click at [511, 597] on button "Choose my own" at bounding box center [527, 601] width 184 height 45
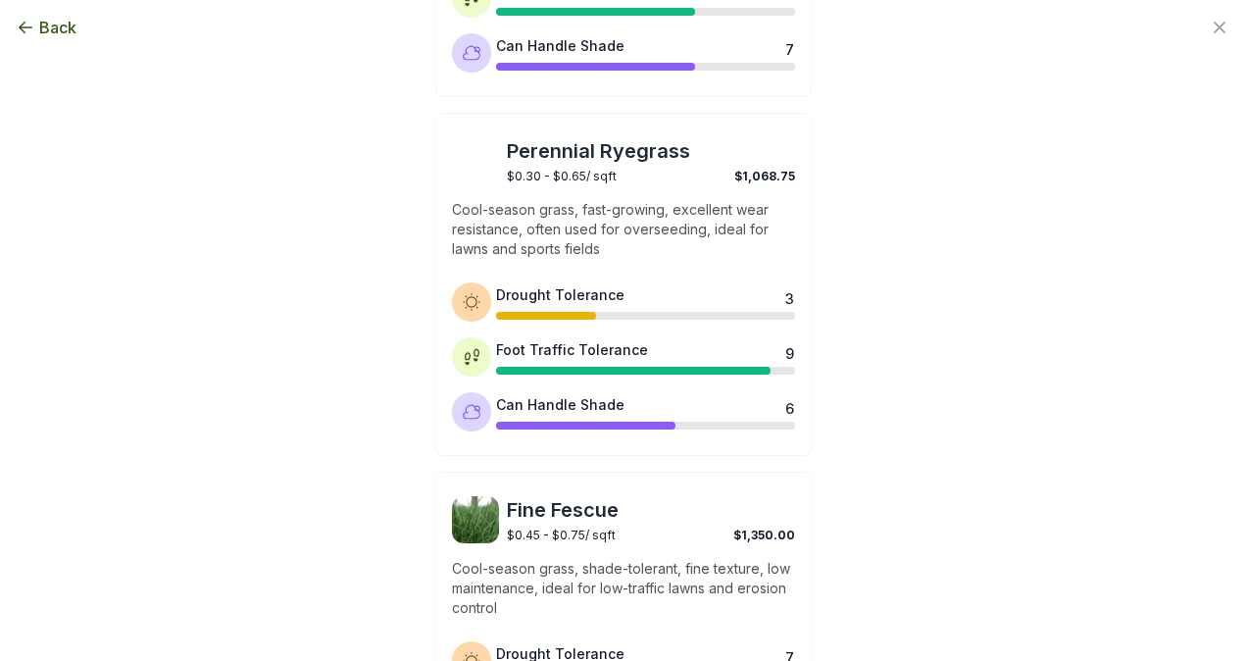
scroll to position [1051, 0]
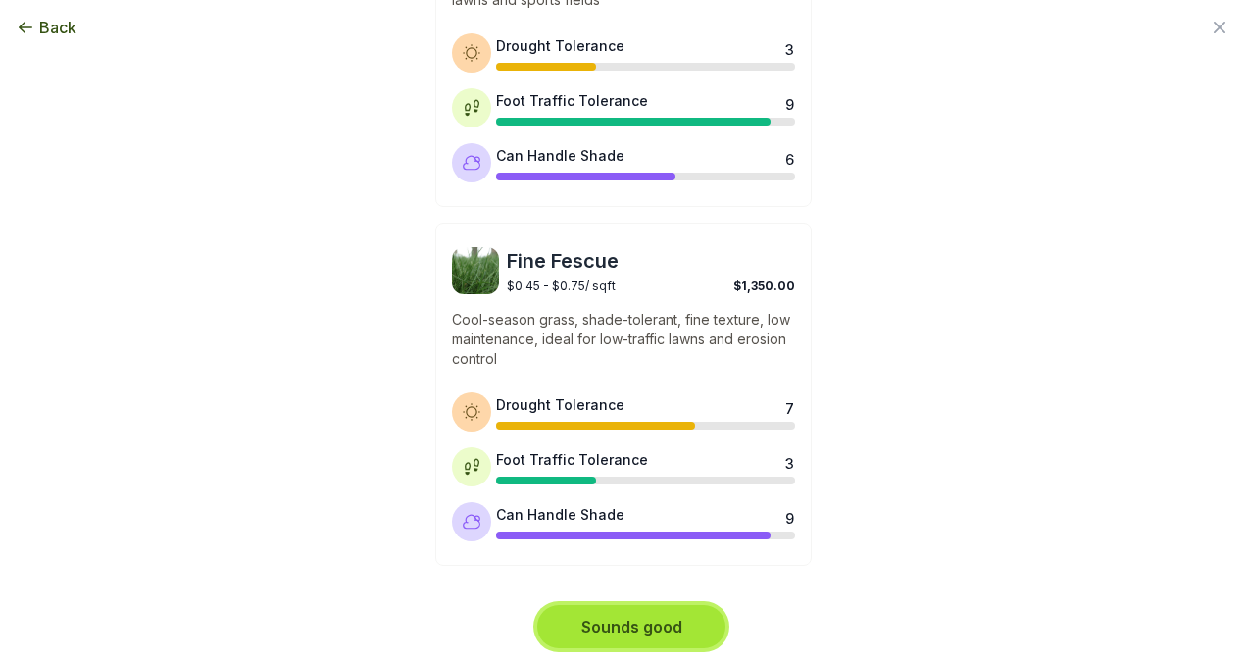
click at [604, 635] on button "Sounds good" at bounding box center [631, 626] width 188 height 43
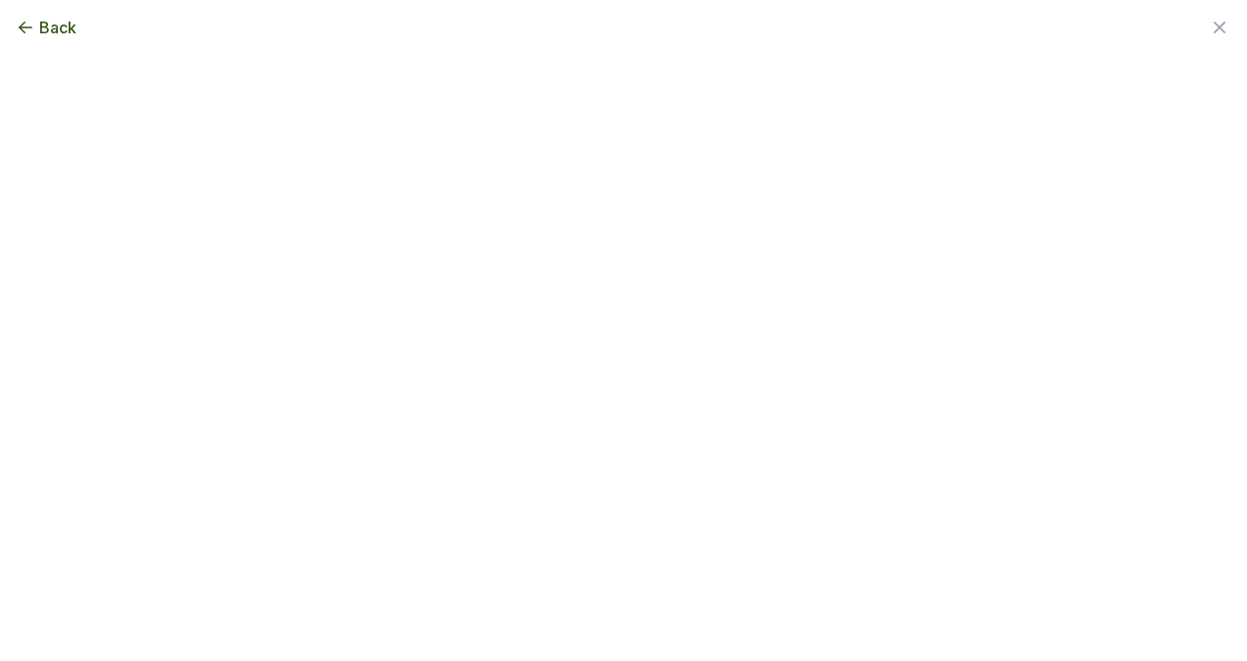
scroll to position [0, 0]
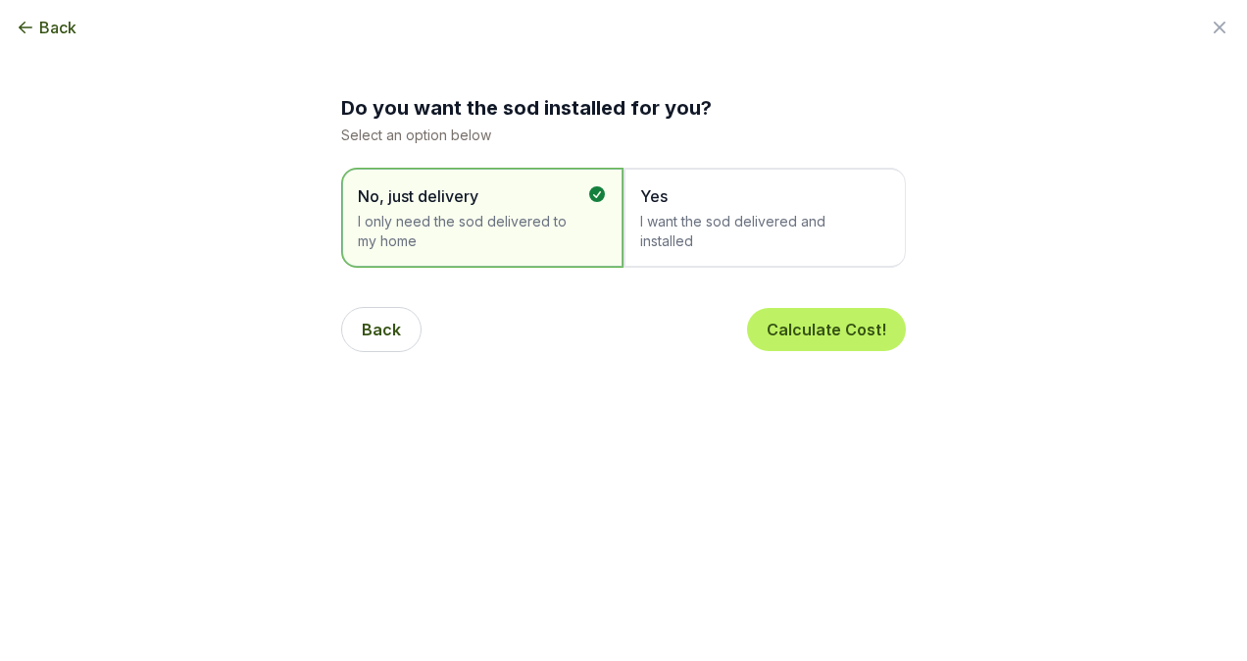
click at [831, 241] on span "I want the sod delivered and installed" at bounding box center [754, 231] width 229 height 39
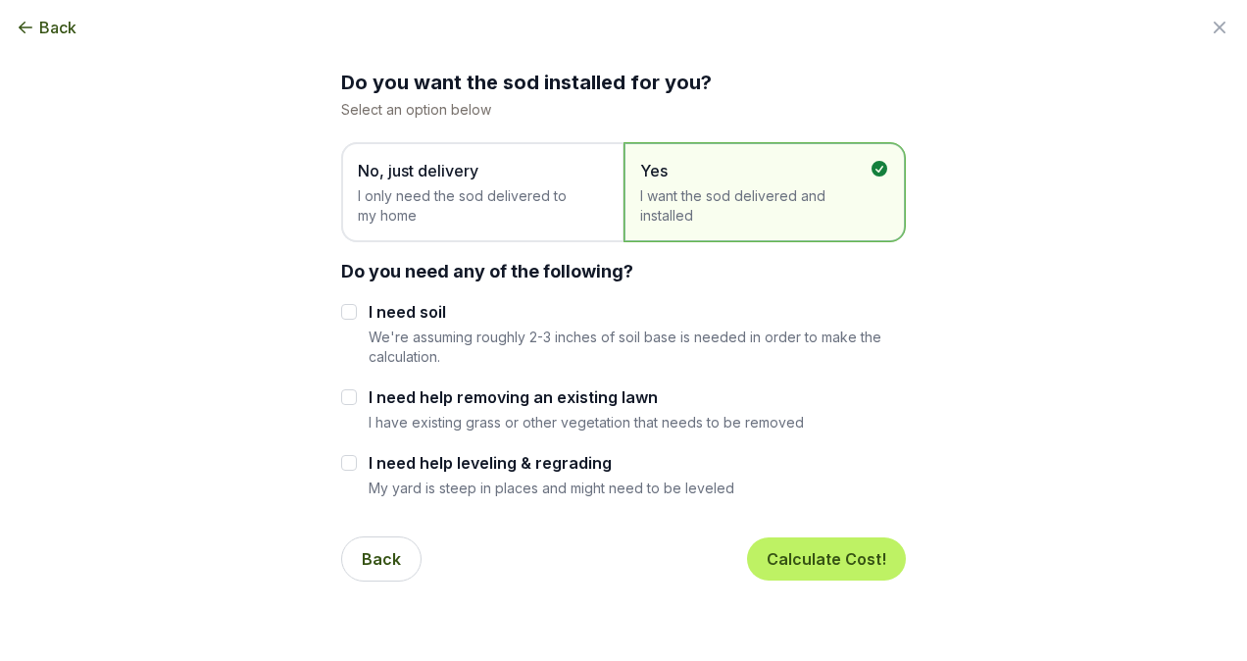
scroll to position [27, 0]
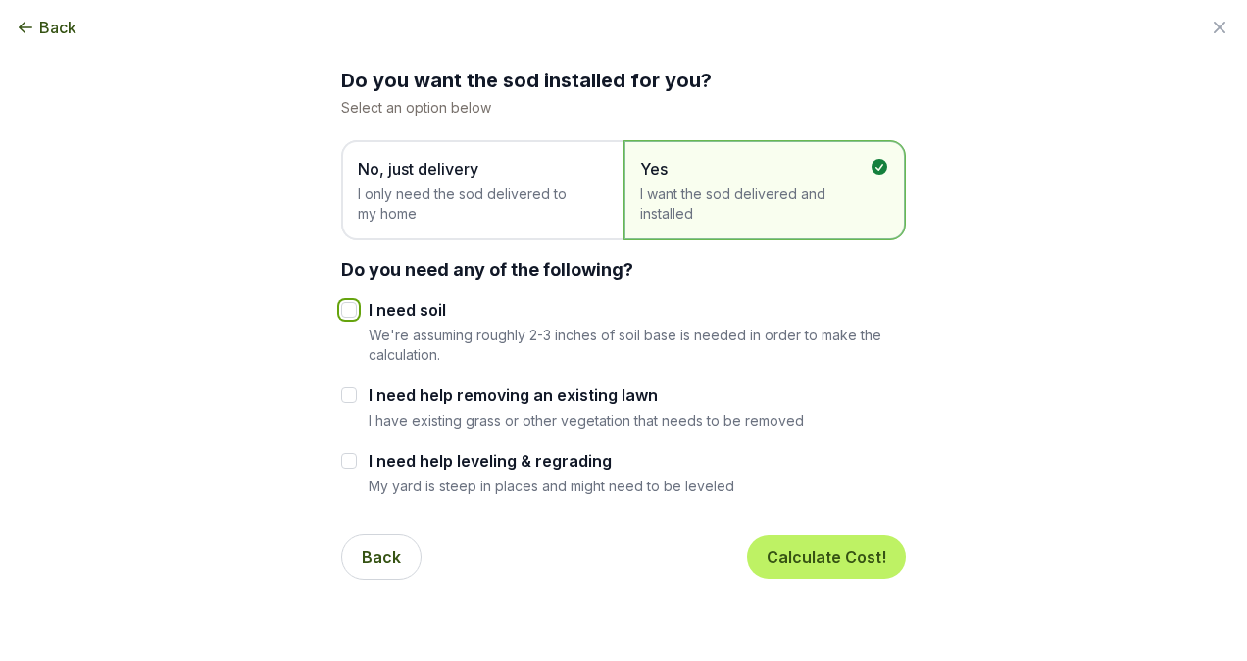
click at [341, 310] on input "I need soil" at bounding box center [349, 310] width 16 height 16
checkbox input "true"
click at [341, 387] on input "I need help removing an existing lawn" at bounding box center [349, 395] width 16 height 16
checkbox input "true"
click at [341, 458] on input "I need help leveling & regrading" at bounding box center [349, 461] width 16 height 16
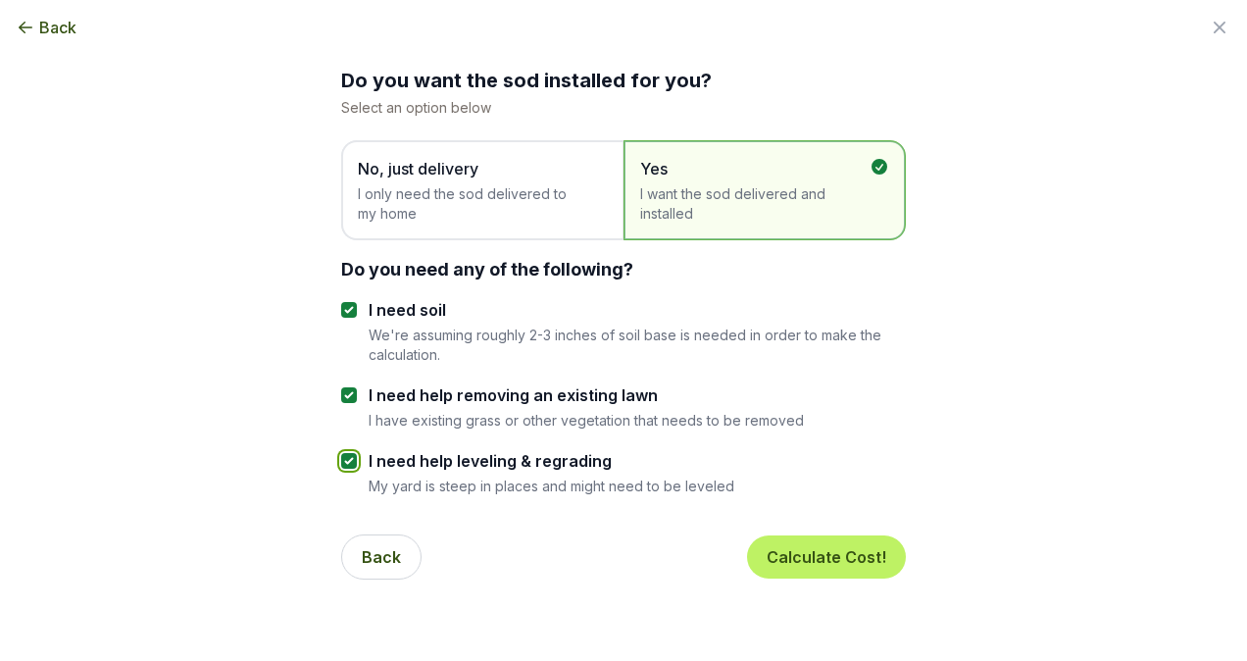
checkbox input "true"
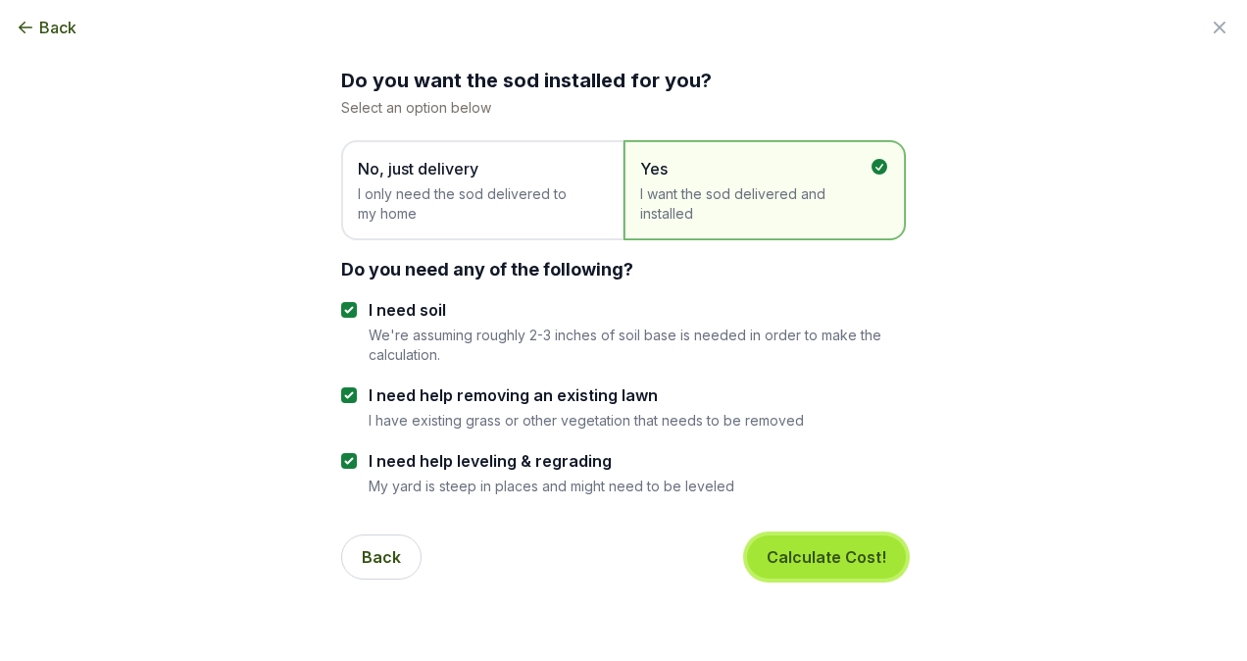
click at [868, 559] on button "Calculate Cost!" at bounding box center [826, 556] width 159 height 43
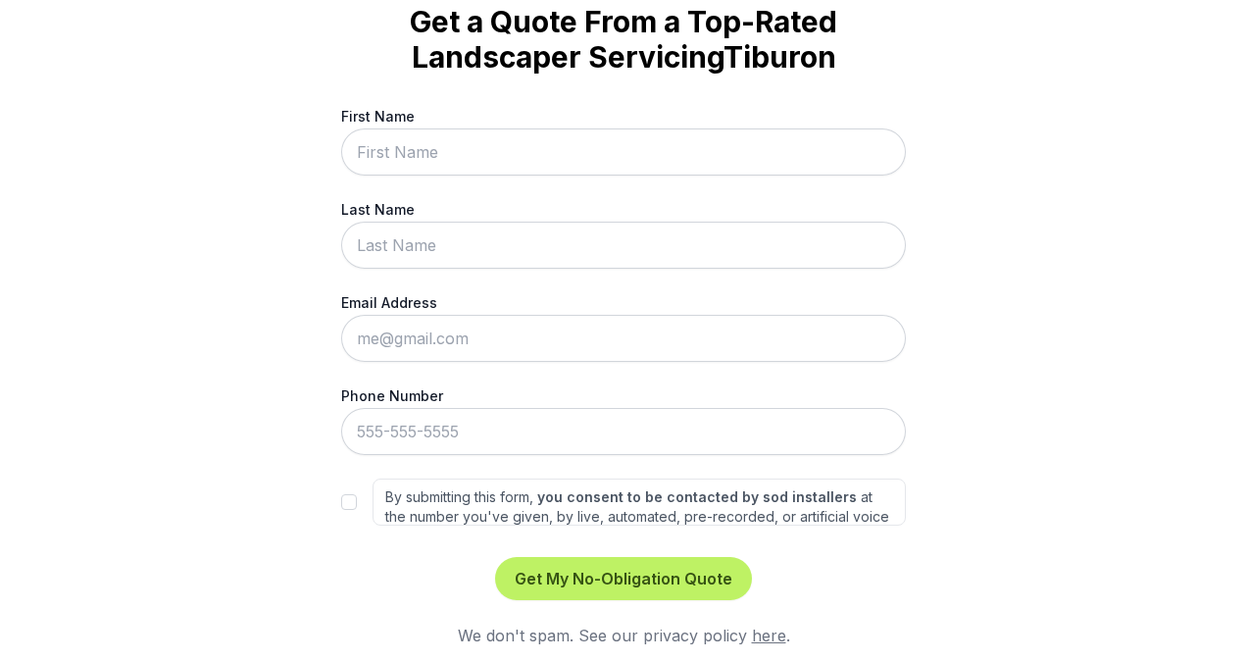
scroll to position [108, 0]
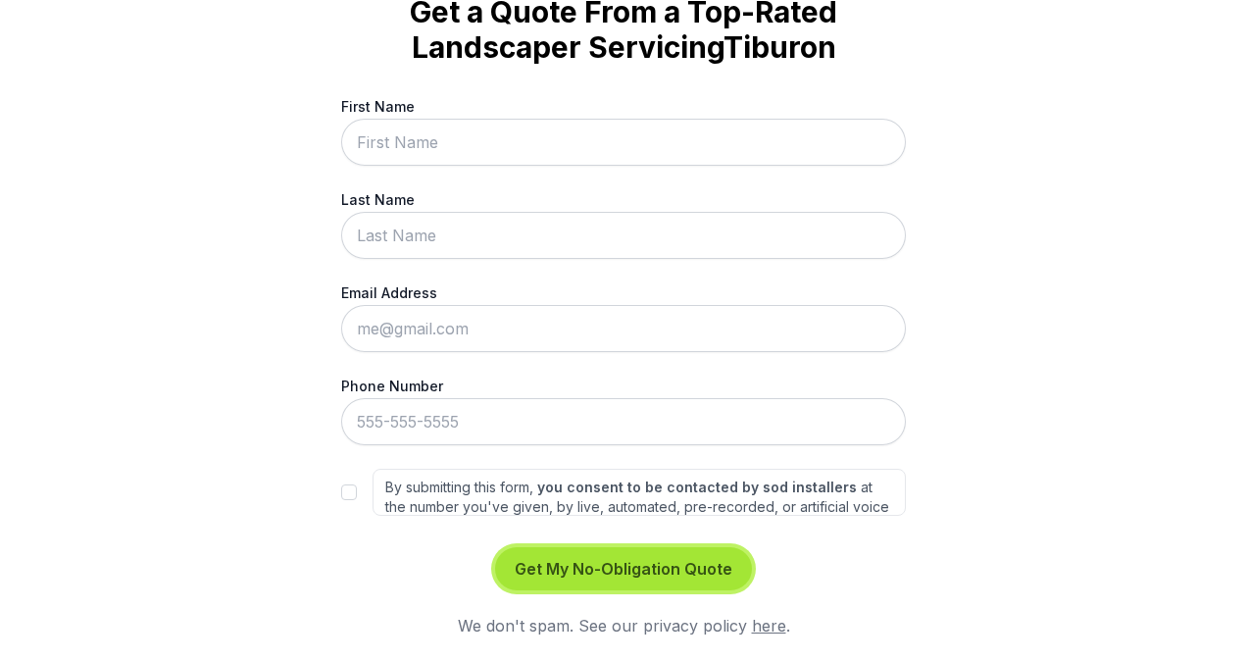
click at [668, 567] on button "Get My No-Obligation Quote" at bounding box center [623, 568] width 257 height 43
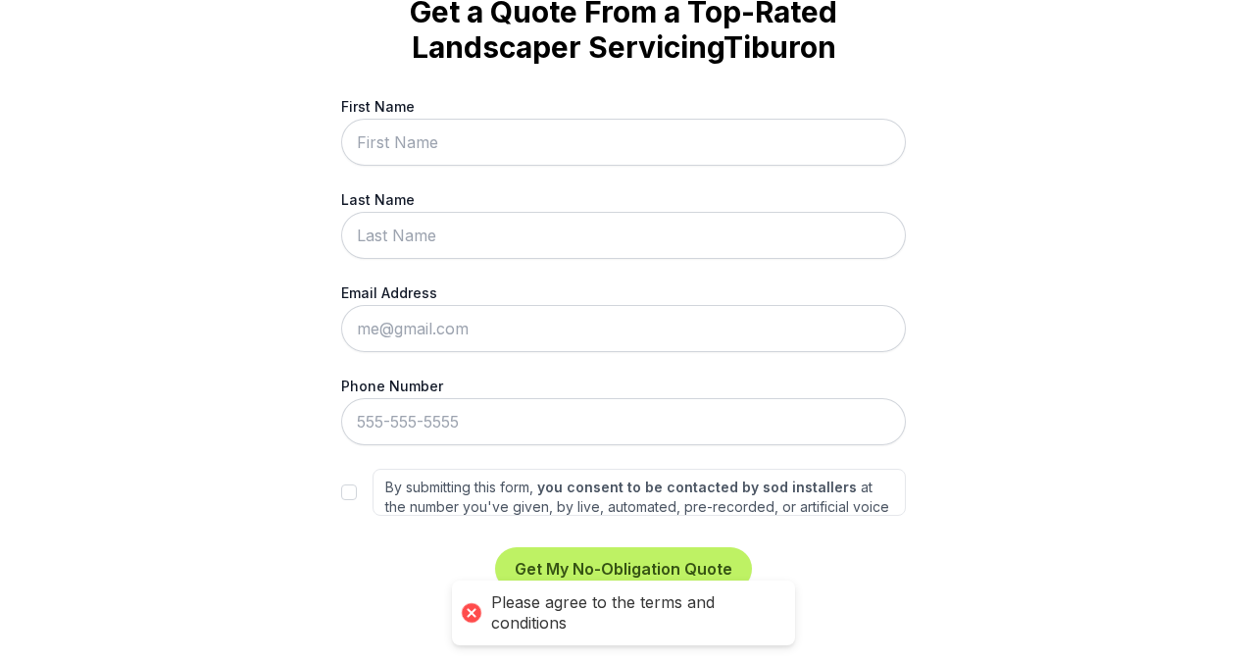
click at [1034, 406] on div "Trusted by thousands of homeowners Get a Quote From a Top-Rated Landscaper Serv…" at bounding box center [623, 330] width 1247 height 661
click at [341, 490] on input "By submitting this form, you consent to be contacted by sod installers at the n…" at bounding box center [349, 492] width 16 height 16
checkbox input "true"
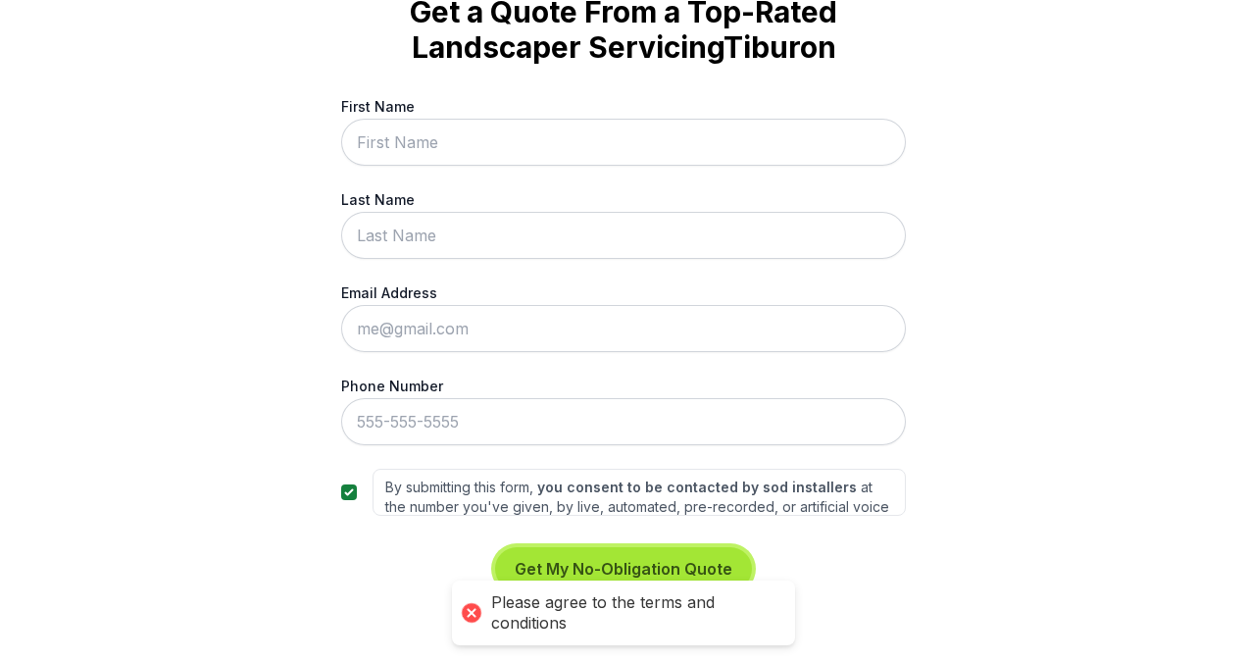
click at [657, 559] on button "Get My No-Obligation Quote" at bounding box center [623, 568] width 257 height 43
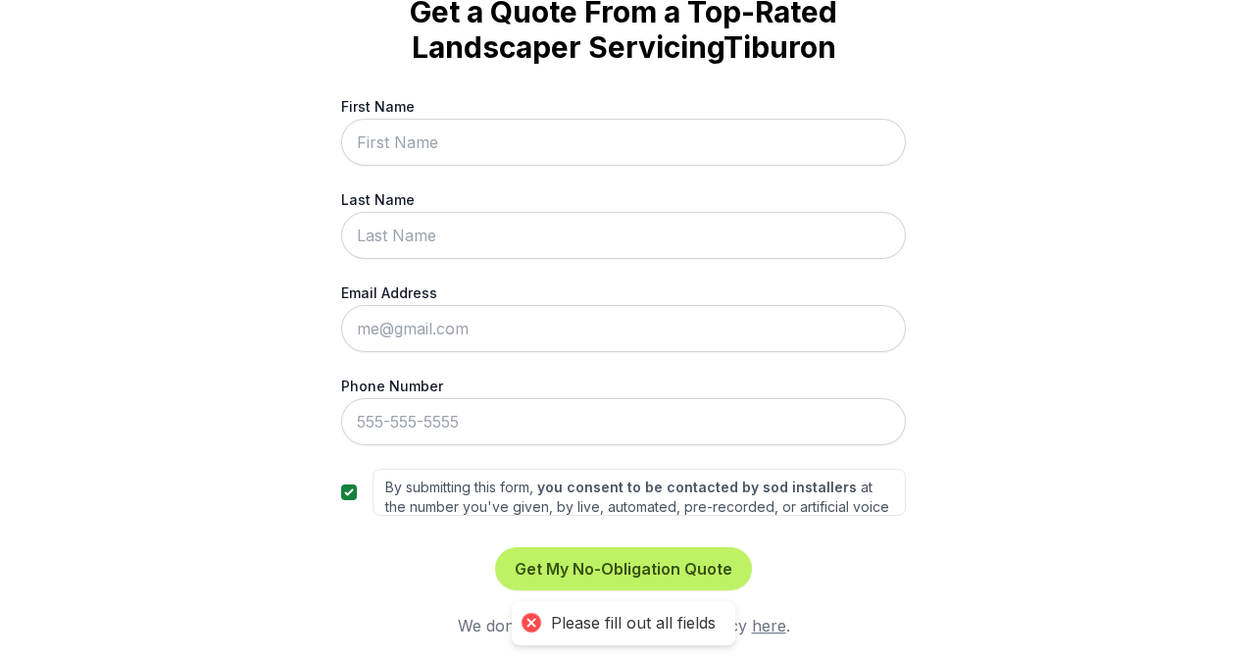
click at [359, 608] on div "Get My No-Obligation Quote We don't spam. See our privacy policy here ." at bounding box center [623, 592] width 565 height 90
click at [980, 190] on div "Trusted by thousands of homeowners Get a Quote From a Top-Rated Landscaper Serv…" at bounding box center [623, 330] width 1247 height 661
